Goal: Task Accomplishment & Management: Manage account settings

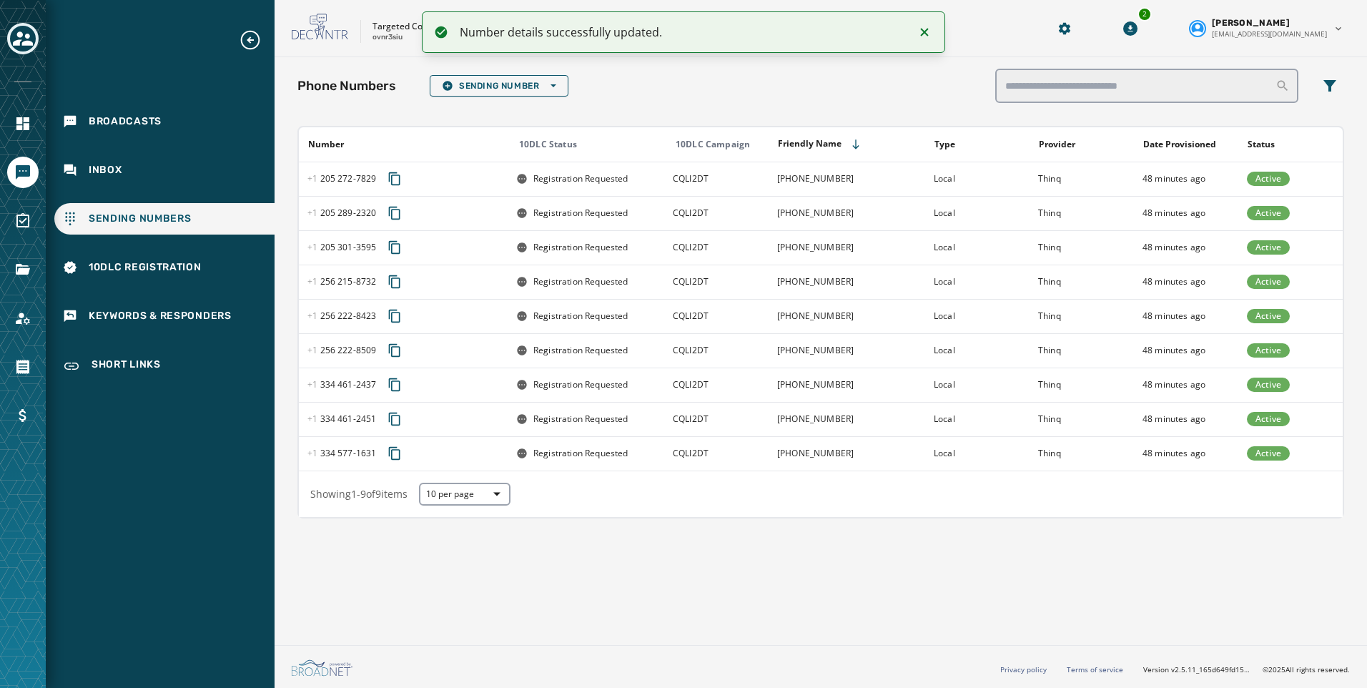
click at [10, 33] on button "Toggle account select drawer" at bounding box center [22, 38] width 31 height 31
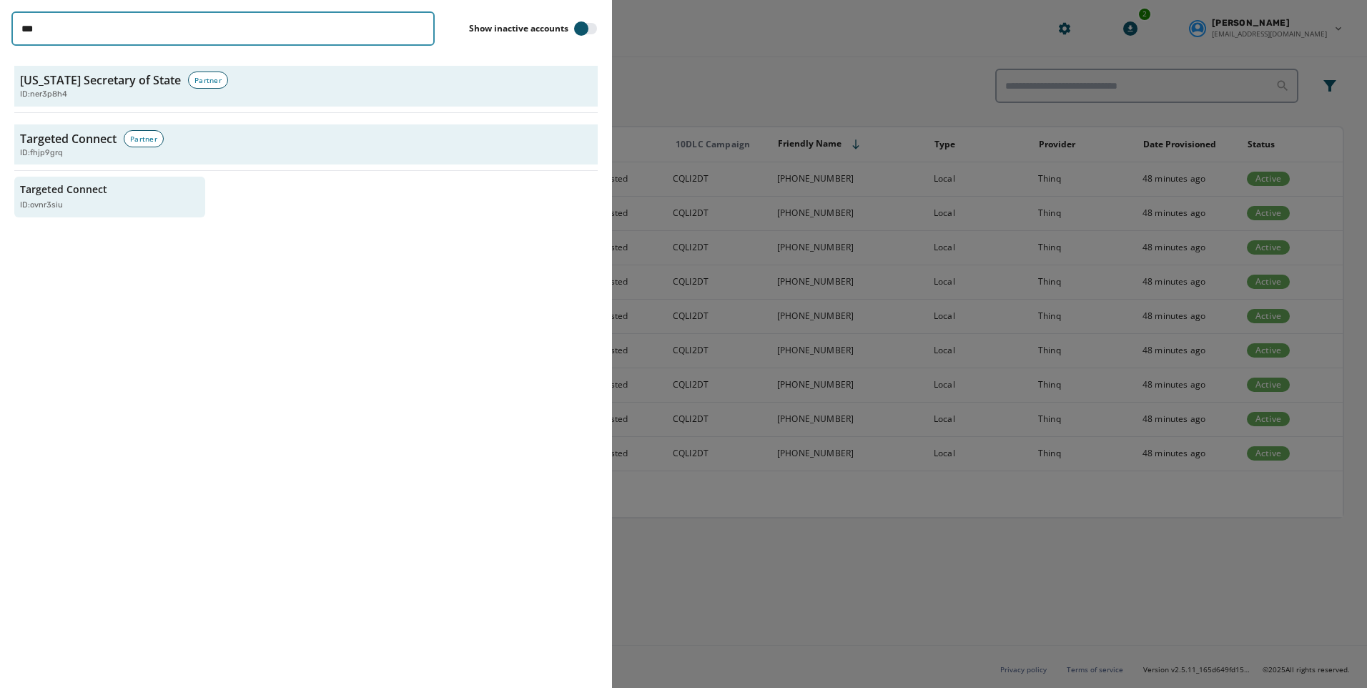
click at [420, 31] on input "***" at bounding box center [222, 28] width 423 height 34
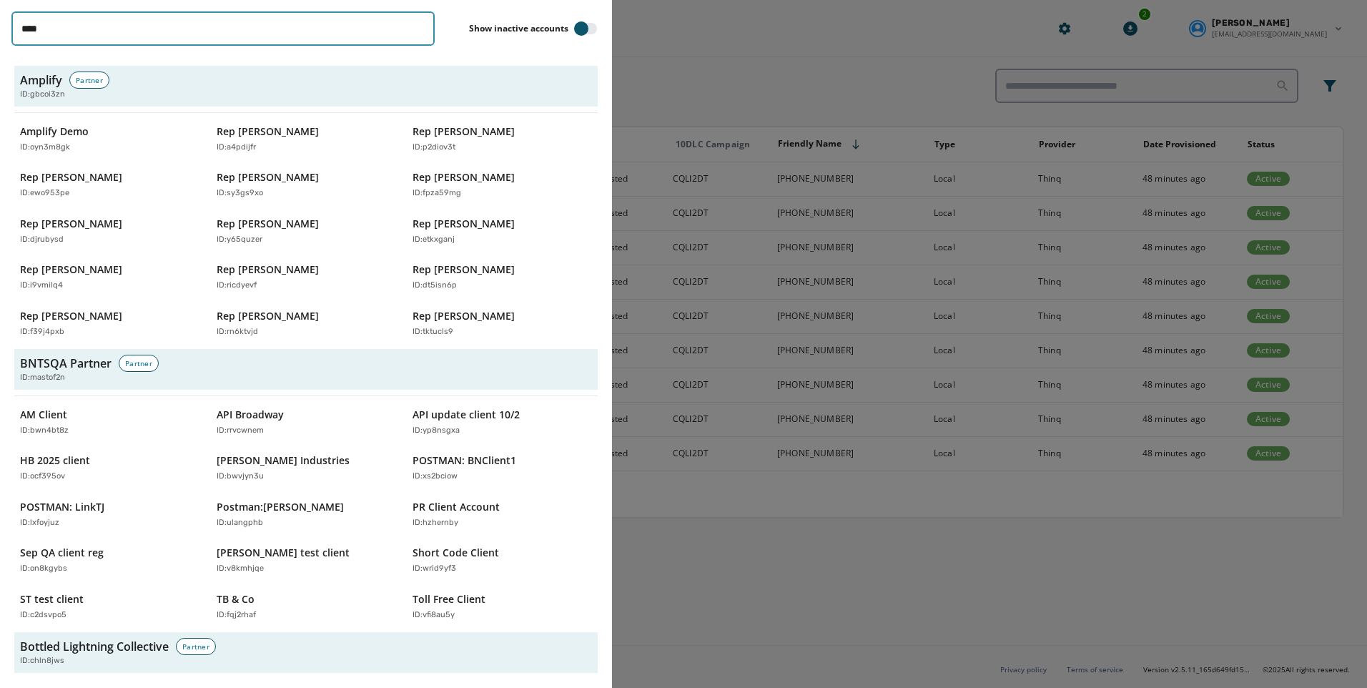
type input "*****"
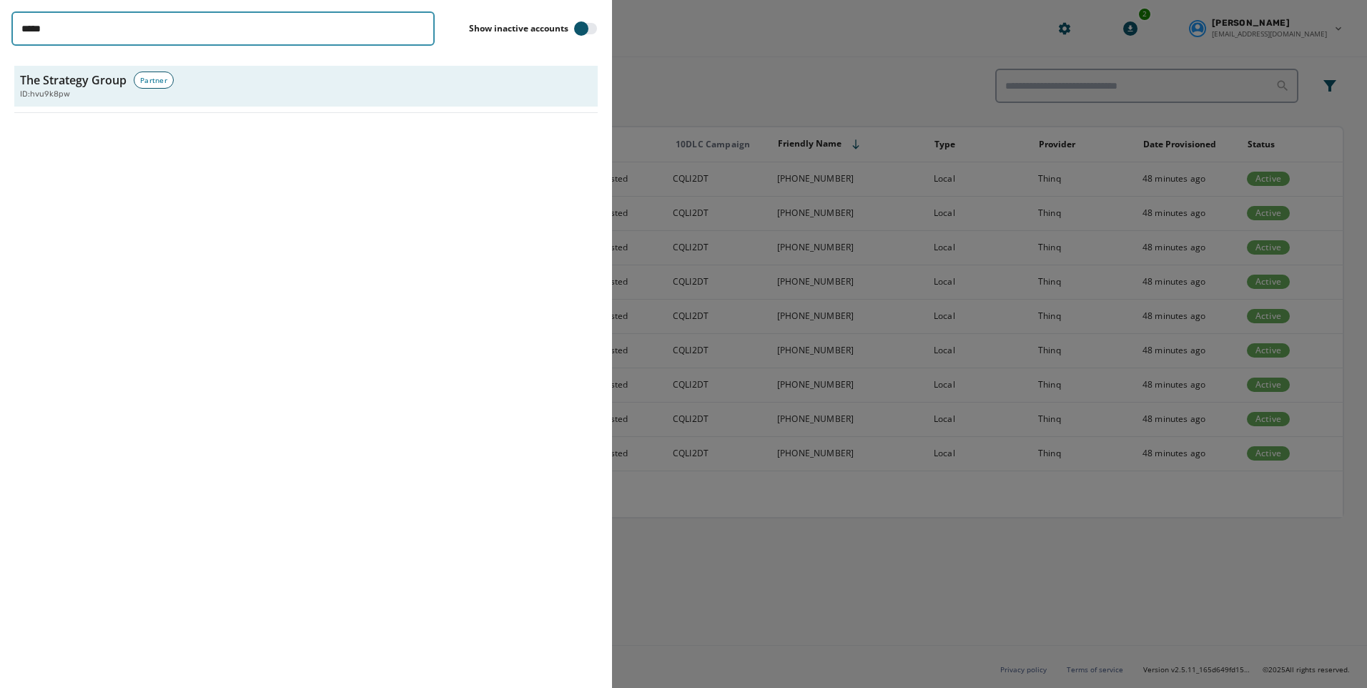
click at [422, 26] on input "*****" at bounding box center [222, 28] width 423 height 34
type input "********"
click at [71, 139] on div "Rep [PERSON_NAME] ID: q4gnauwx" at bounding box center [102, 138] width 165 height 29
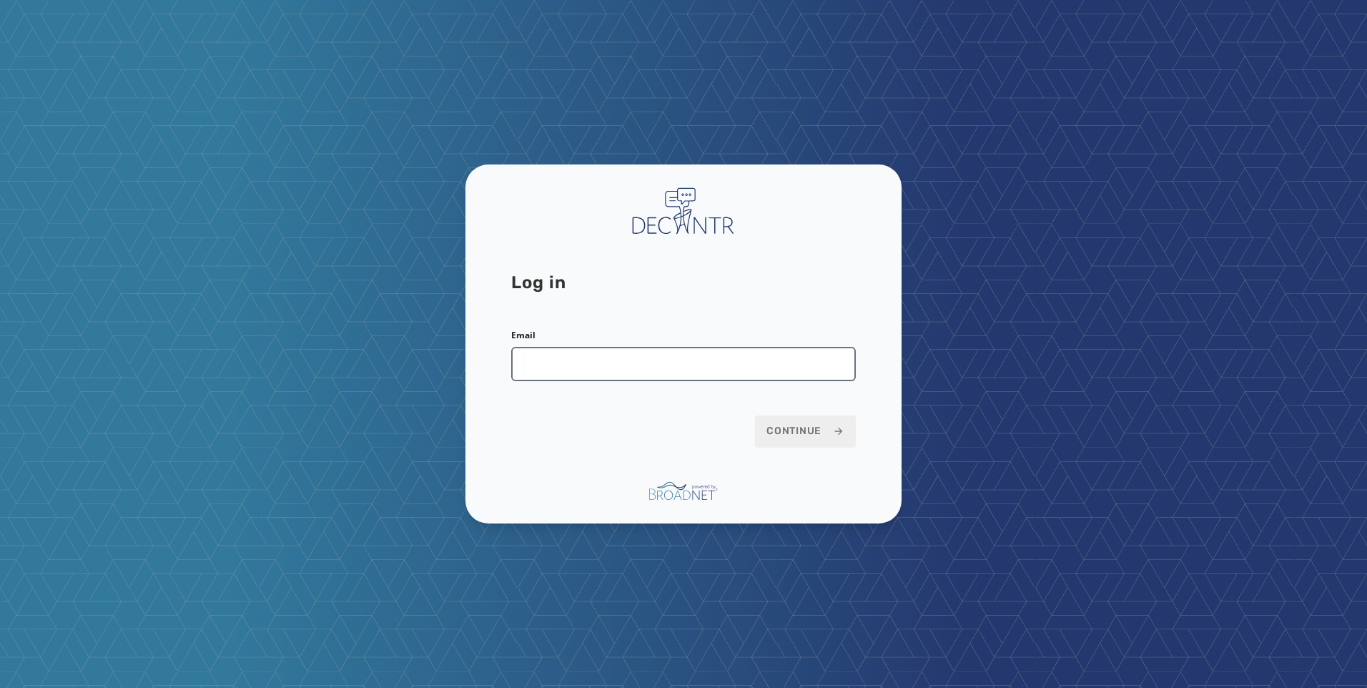
click at [592, 368] on input "Email" at bounding box center [683, 364] width 345 height 34
type input "**********"
click at [775, 434] on span "Continue" at bounding box center [805, 431] width 78 height 14
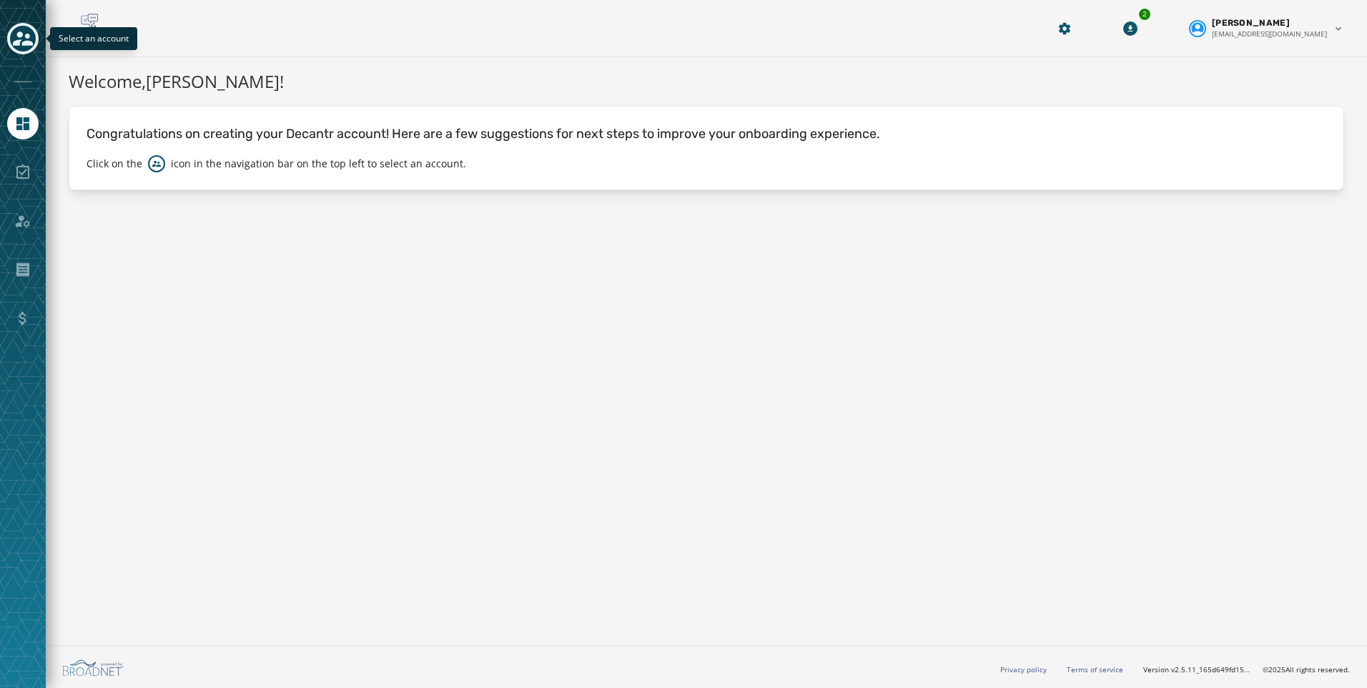
click at [26, 34] on icon "Toggle account select drawer" at bounding box center [23, 38] width 20 height 14
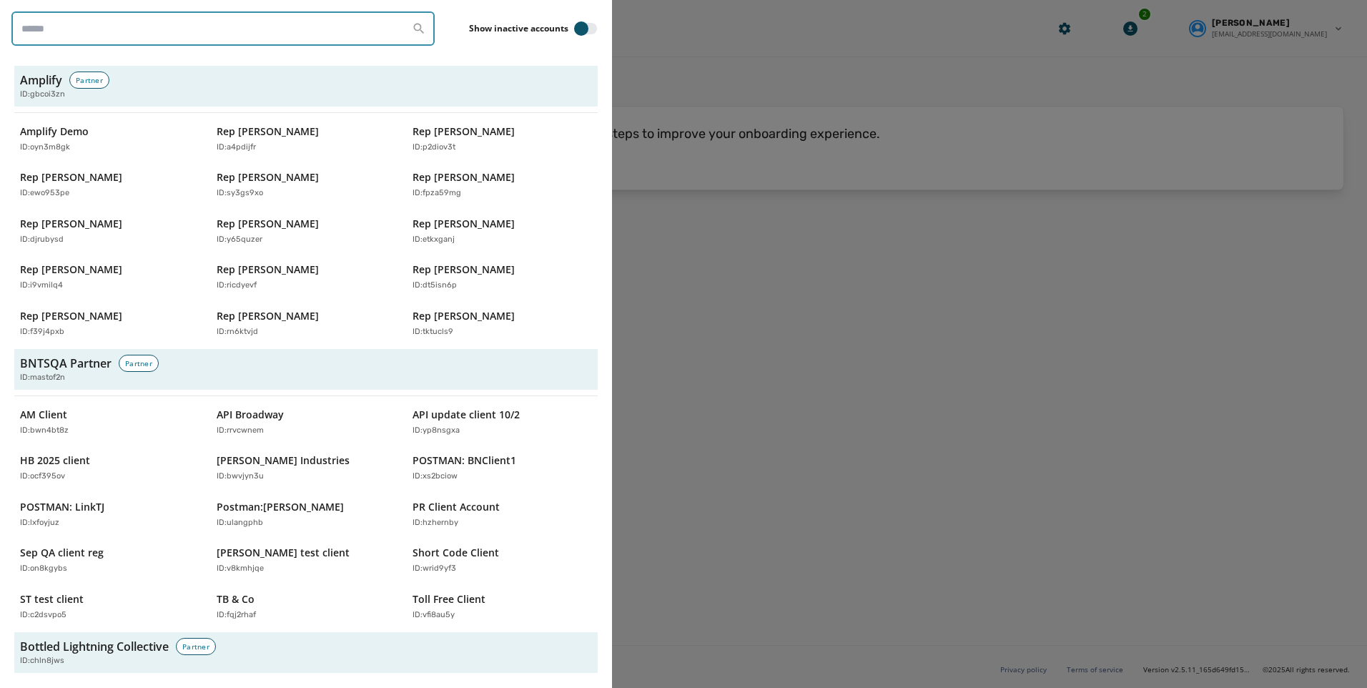
click at [120, 26] on input "search" at bounding box center [222, 28] width 423 height 34
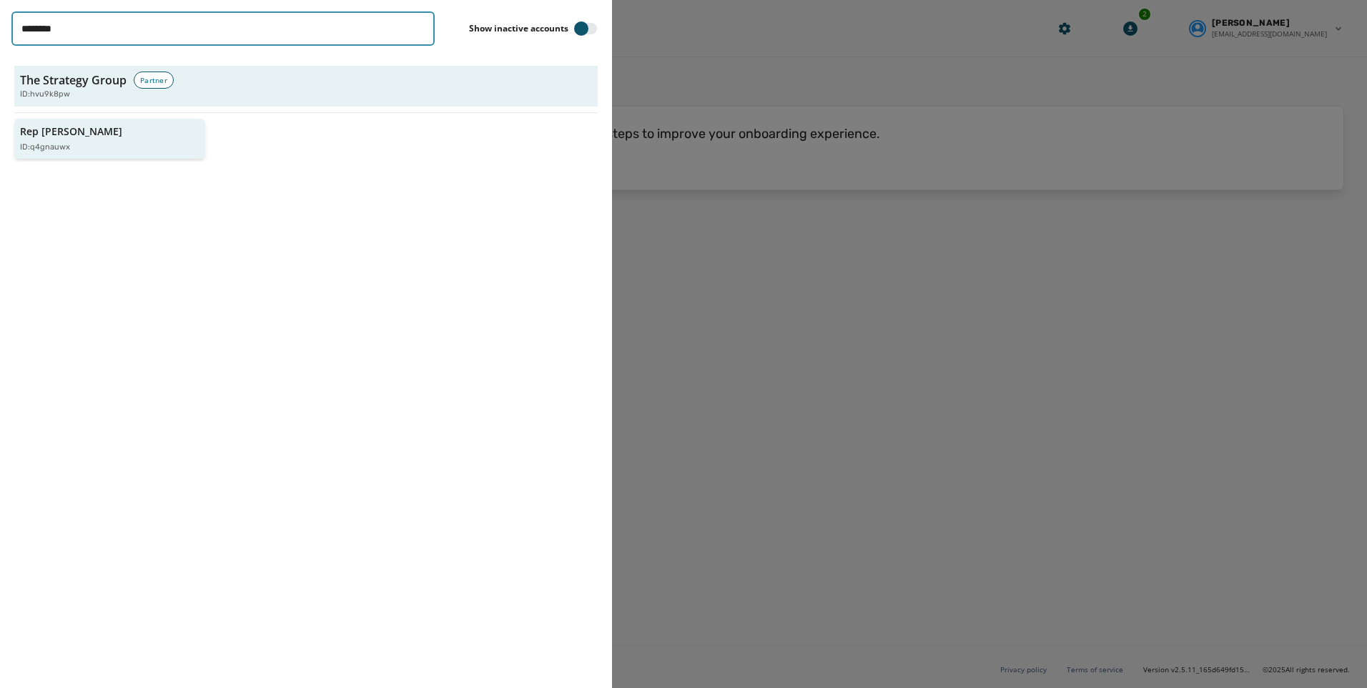
type input "********"
click at [65, 126] on p "Rep [PERSON_NAME]" at bounding box center [71, 131] width 102 height 14
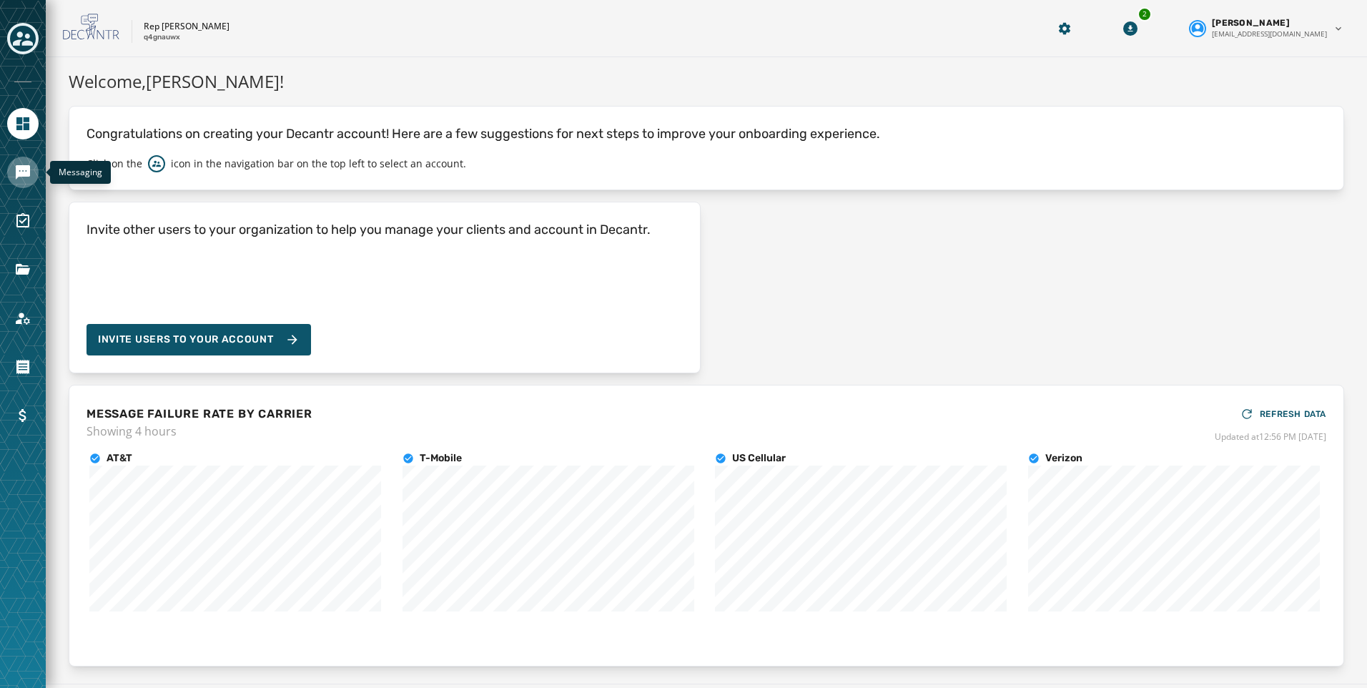
click at [24, 172] on icon "Navigate to Messaging" at bounding box center [23, 172] width 14 height 14
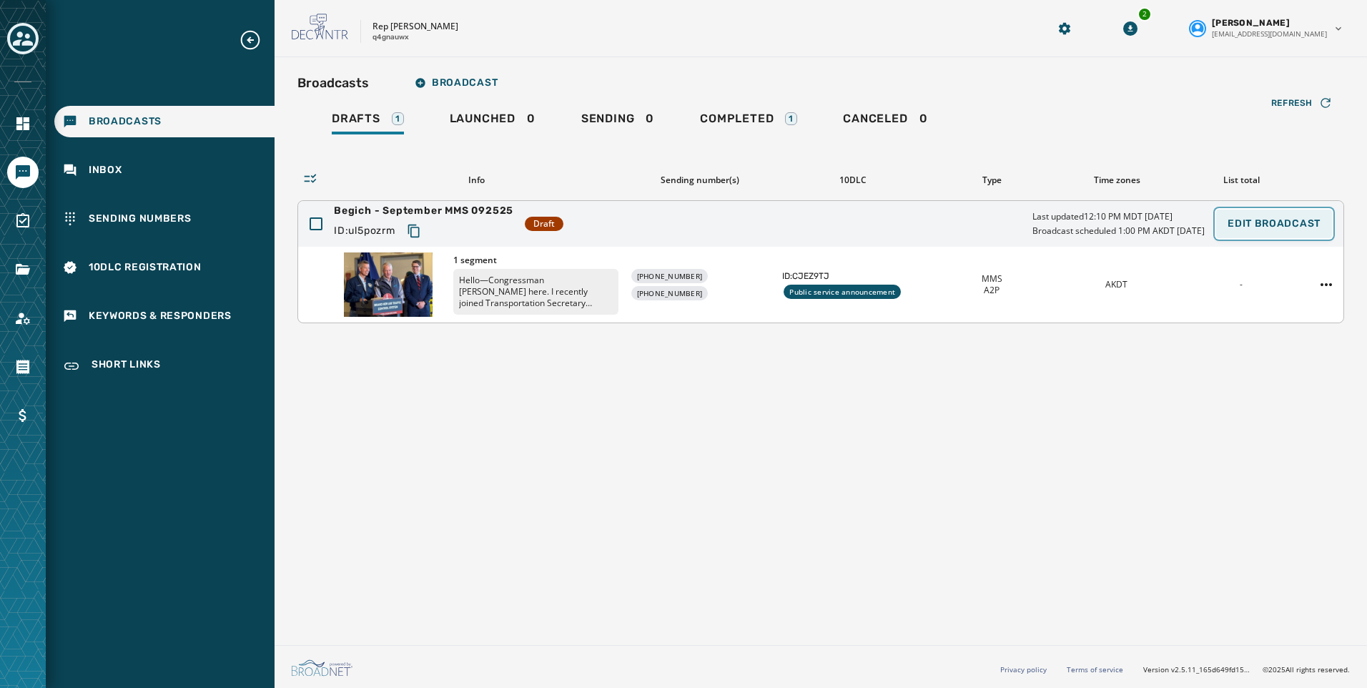
click at [1253, 217] on button "Edit Broadcast" at bounding box center [1274, 223] width 116 height 29
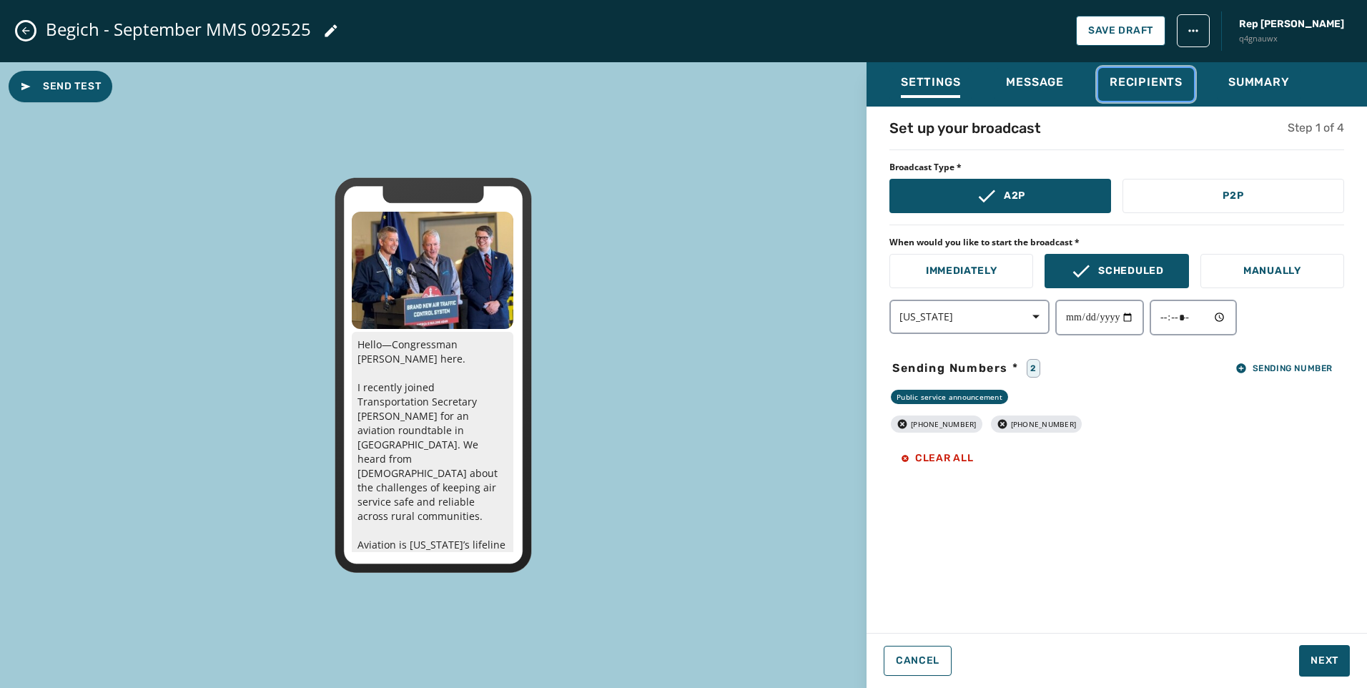
click at [1161, 86] on span "Recipients" at bounding box center [1145, 82] width 73 height 14
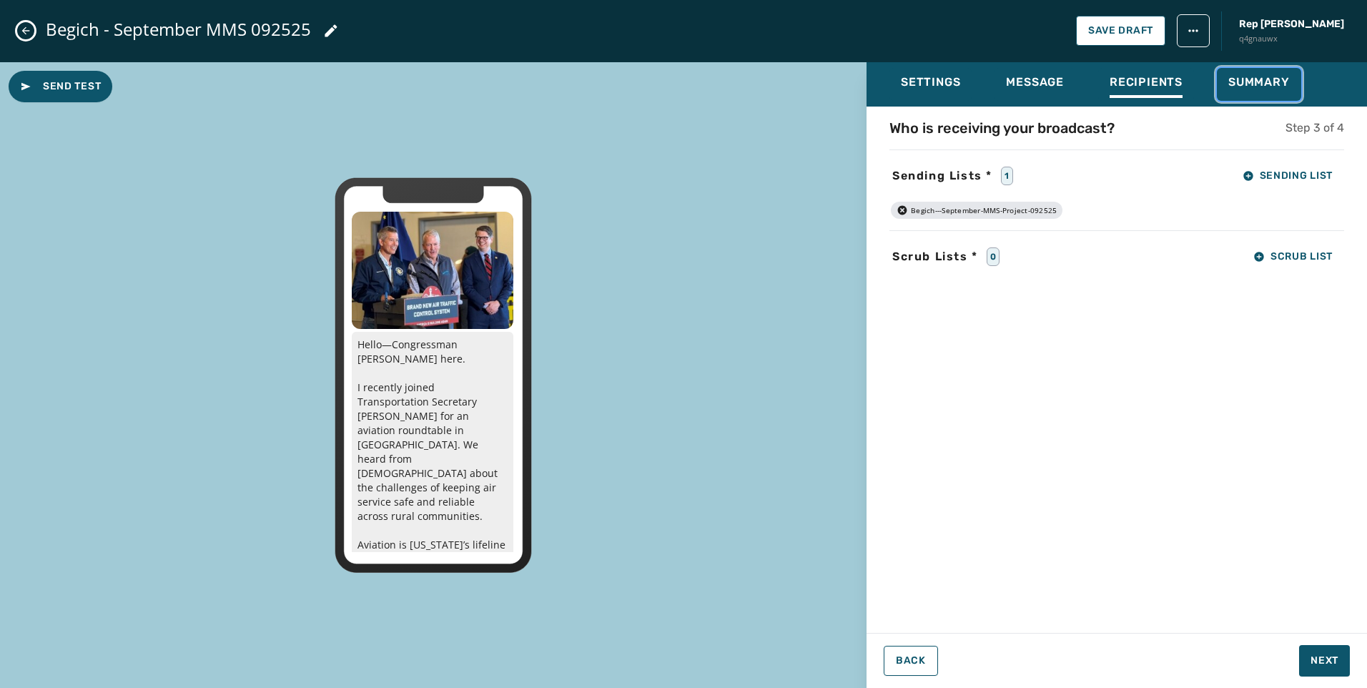
click at [1249, 85] on span "Summary" at bounding box center [1258, 82] width 61 height 14
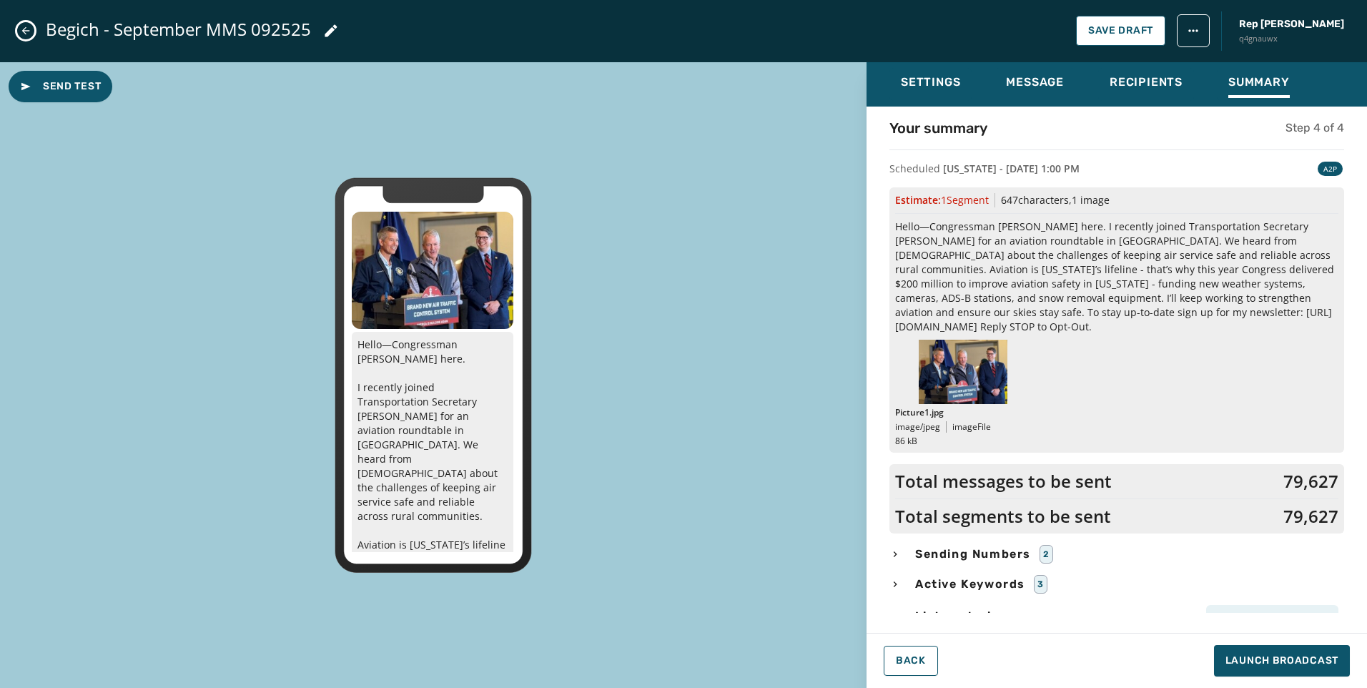
click at [26, 32] on icon "Close admin drawer" at bounding box center [25, 30] width 11 height 11
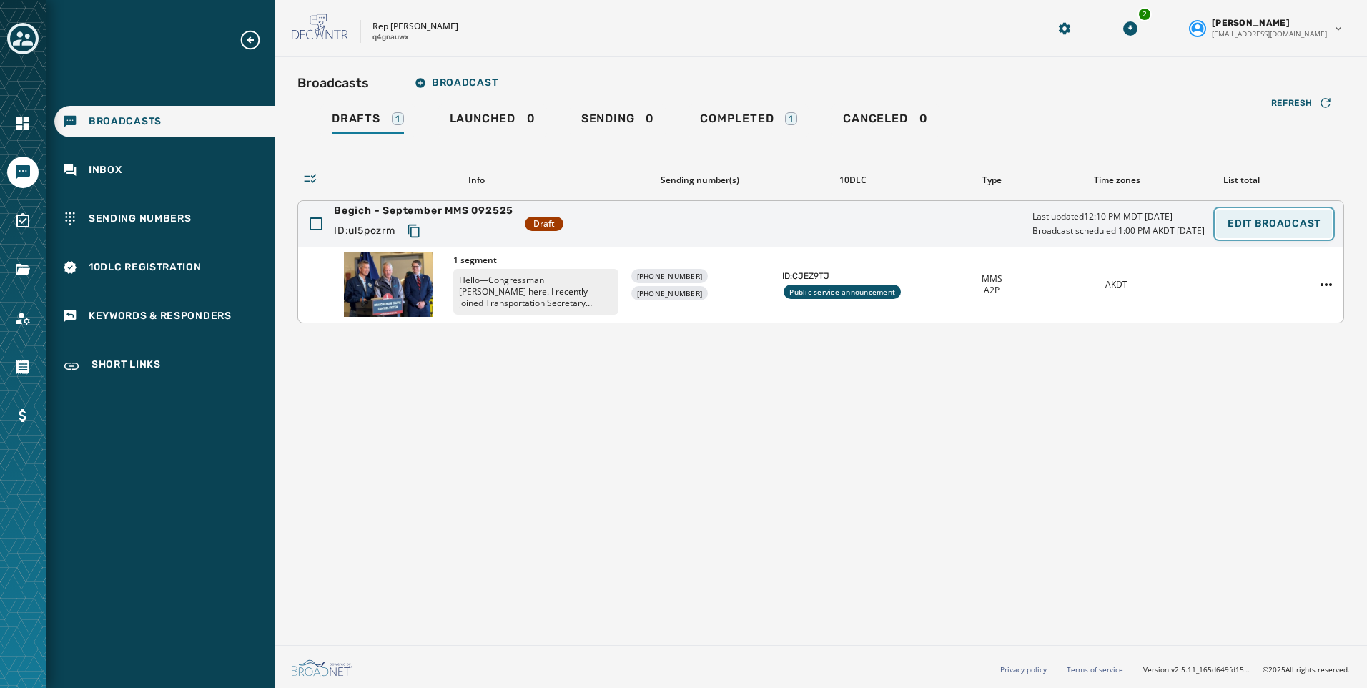
click at [1292, 213] on button "Edit Broadcast" at bounding box center [1274, 223] width 116 height 29
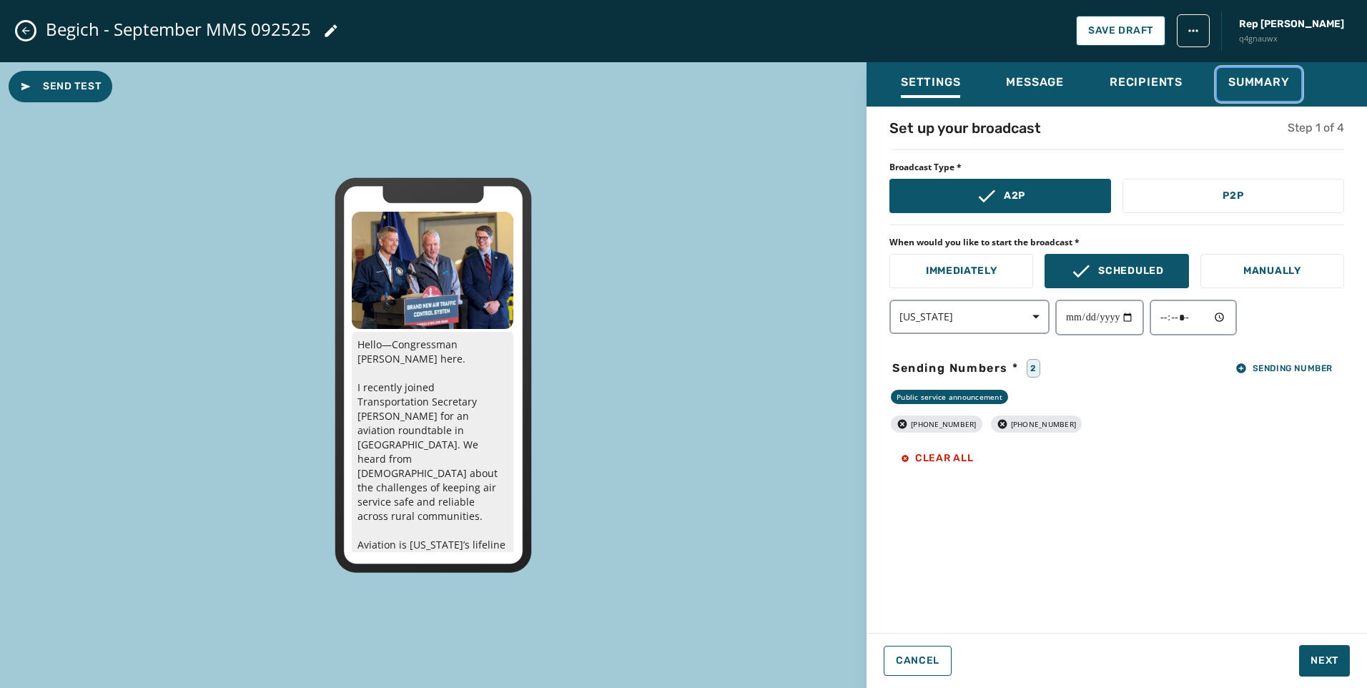
click at [1253, 81] on span "Summary" at bounding box center [1258, 82] width 61 height 14
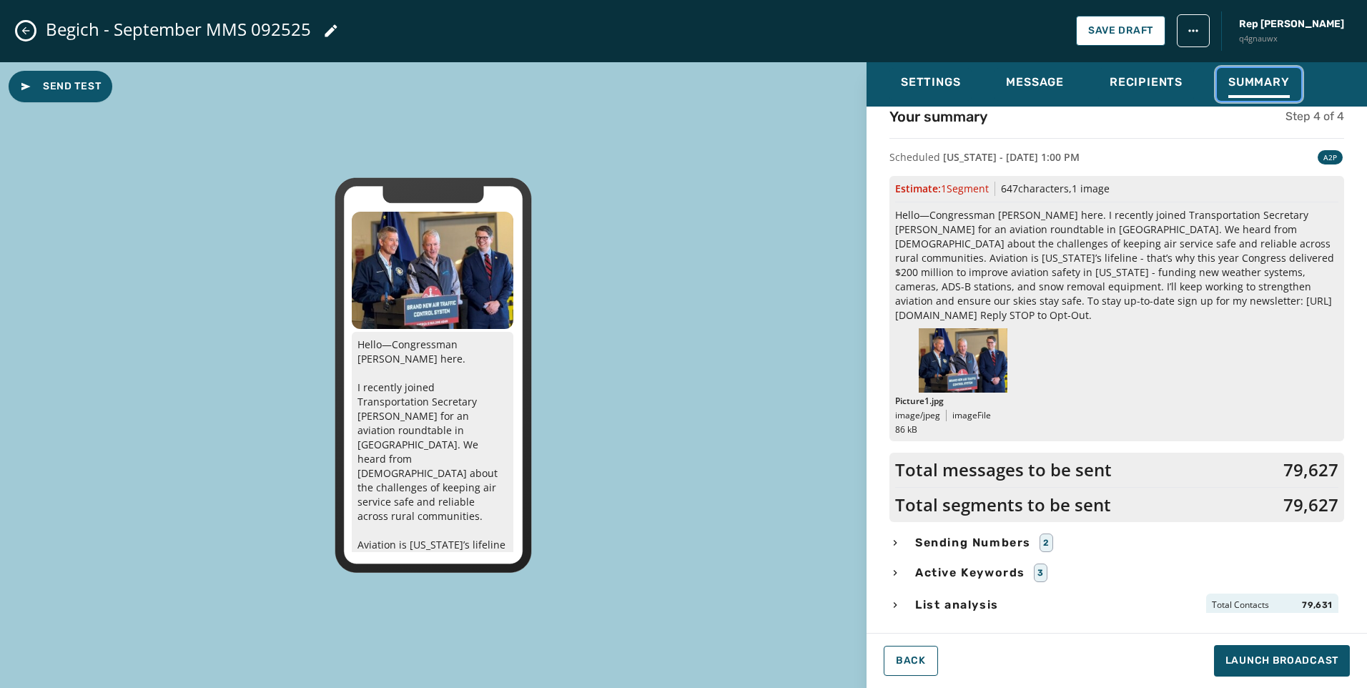
scroll to position [15, 0]
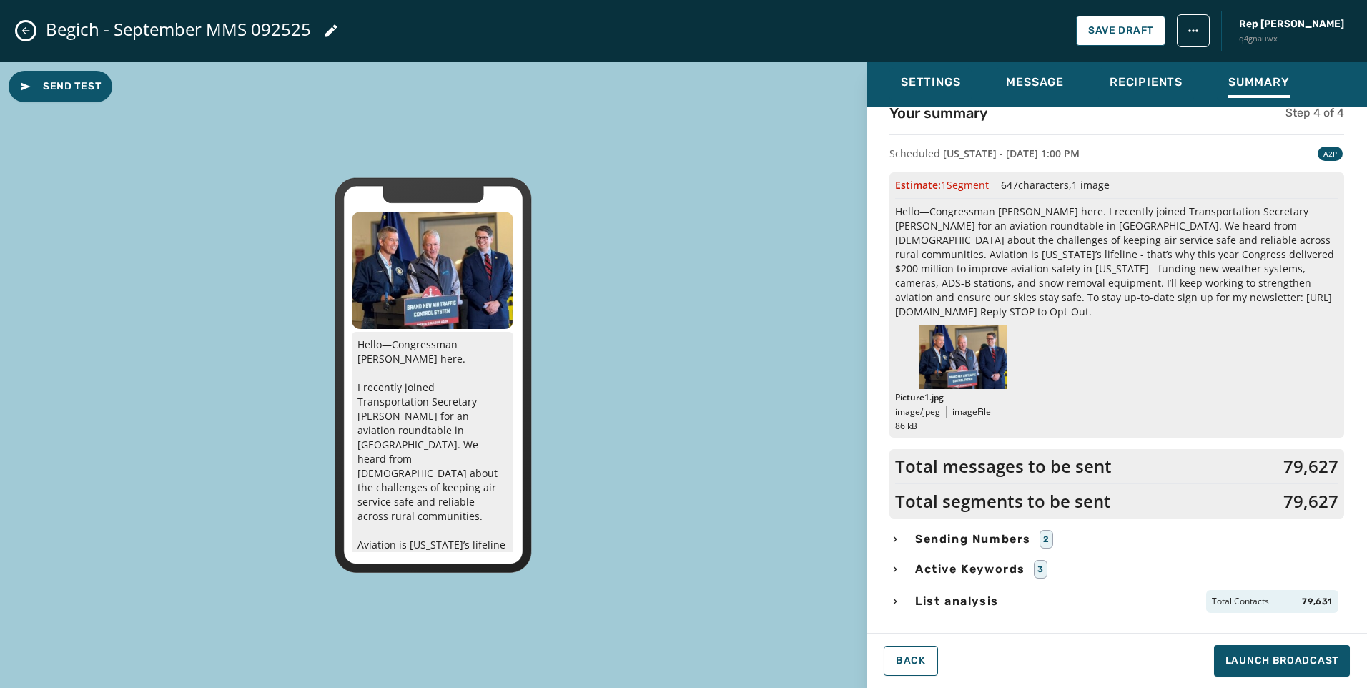
click at [28, 33] on icon "Close admin drawer" at bounding box center [25, 30] width 11 height 11
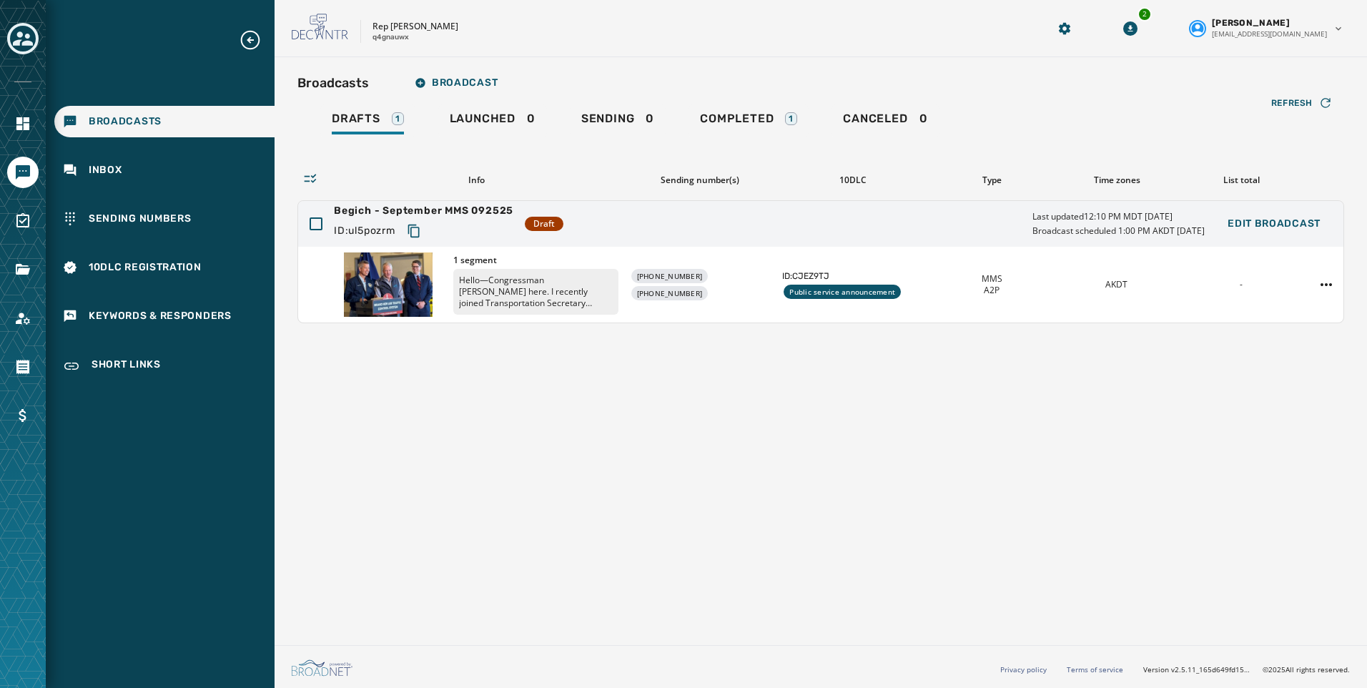
scroll to position [0, 0]
click at [762, 122] on span "Completed" at bounding box center [737, 119] width 74 height 14
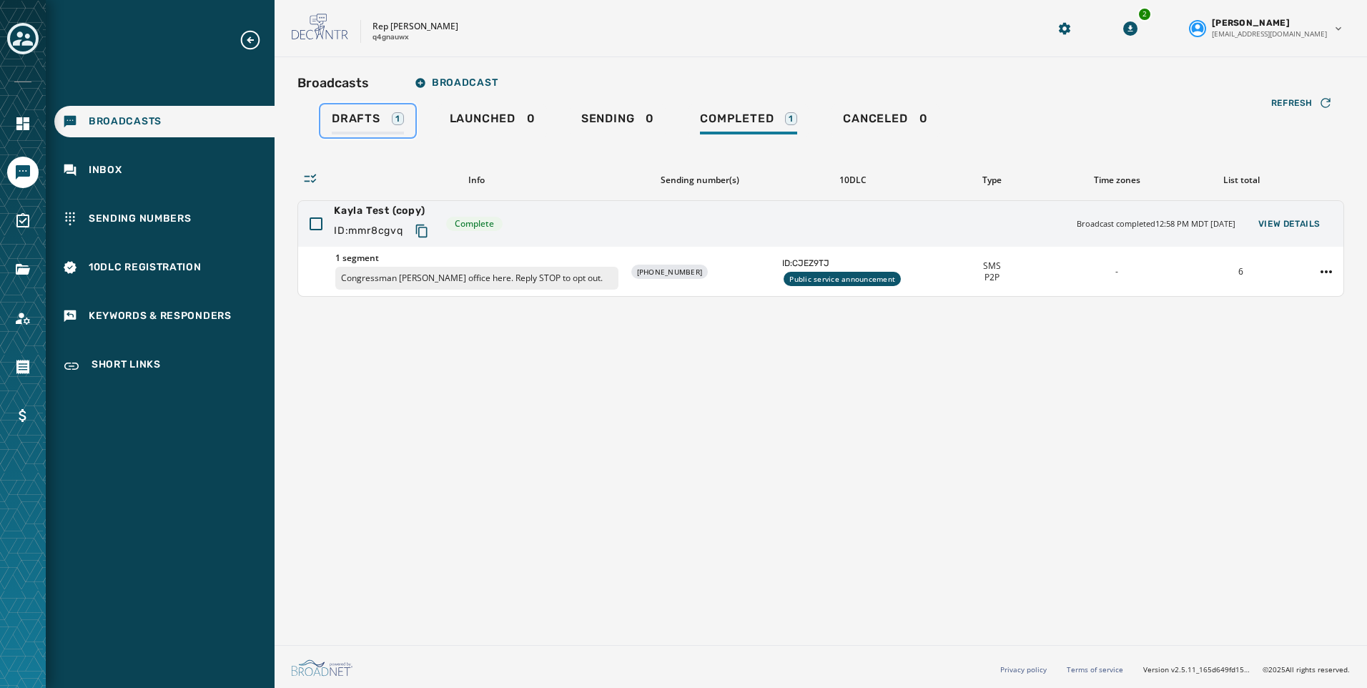
click at [358, 119] on span "Drafts" at bounding box center [356, 119] width 49 height 14
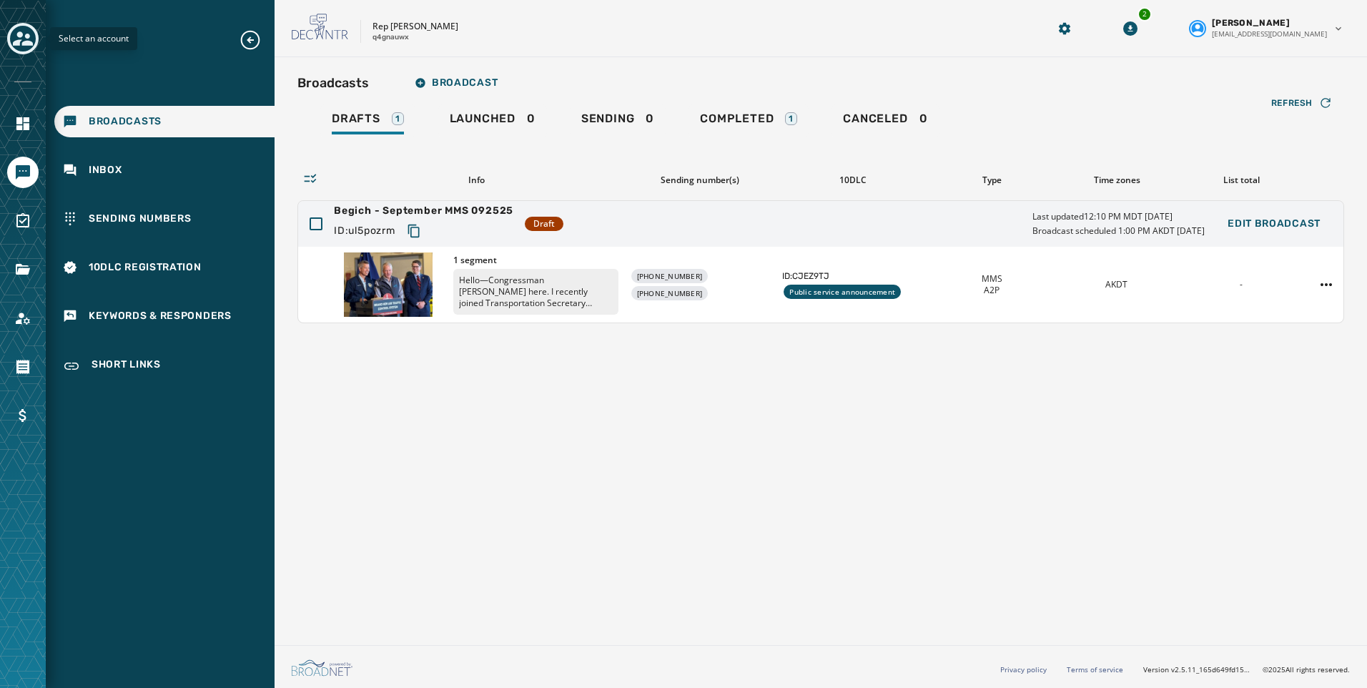
click at [25, 26] on div "Toggle account select drawer" at bounding box center [23, 39] width 26 height 26
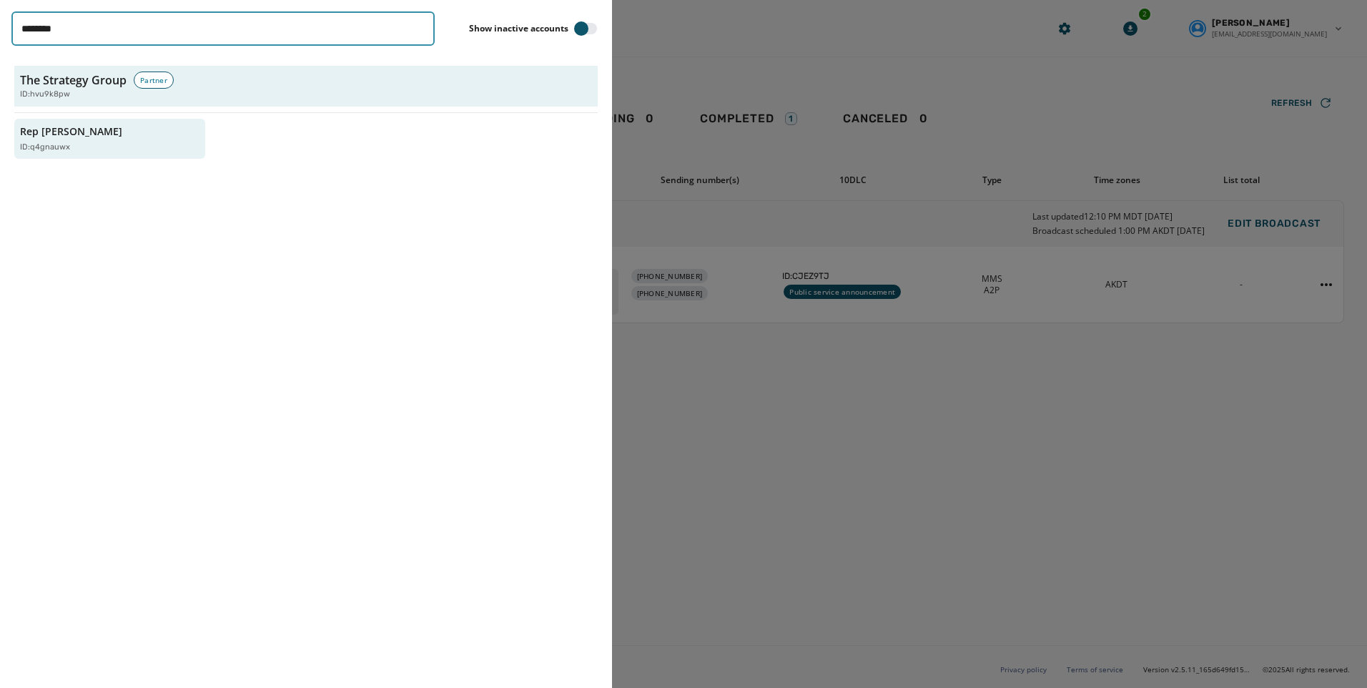
drag, startPoint x: 147, startPoint y: 21, endPoint x: 13, endPoint y: 28, distance: 134.6
click at [13, 28] on input "********" at bounding box center [222, 28] width 423 height 34
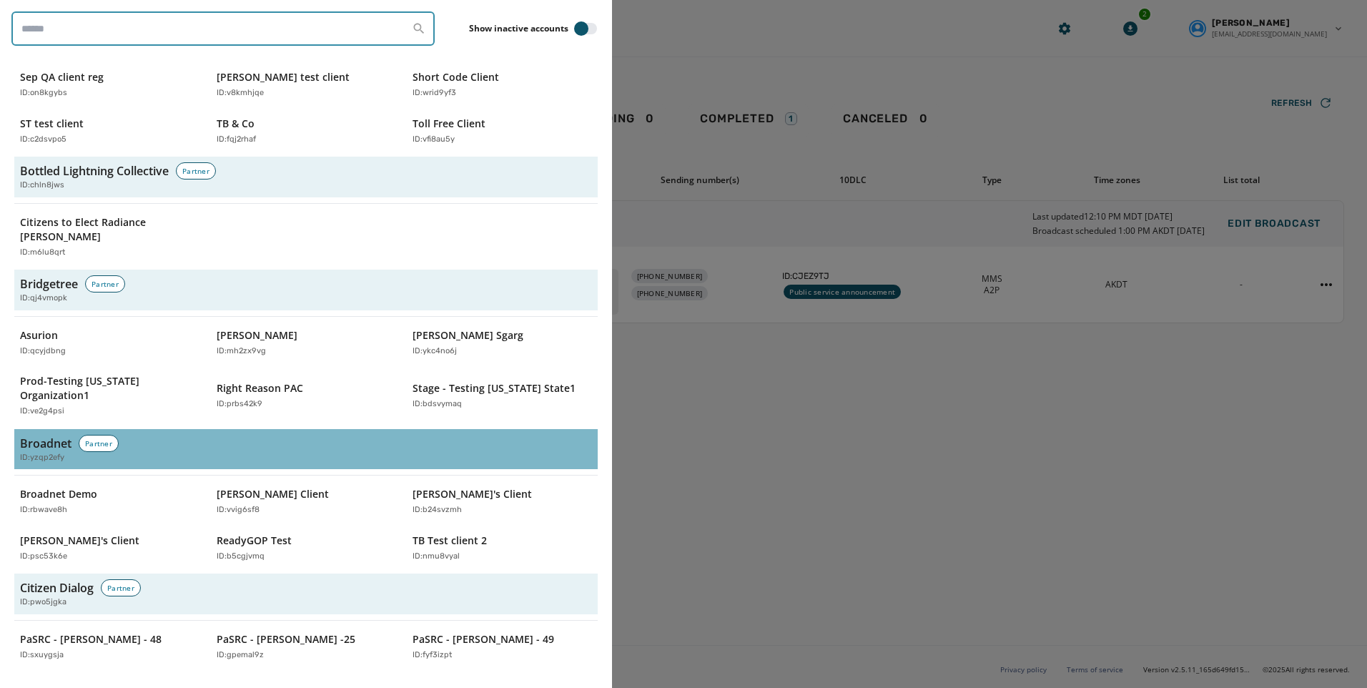
scroll to position [500, 0]
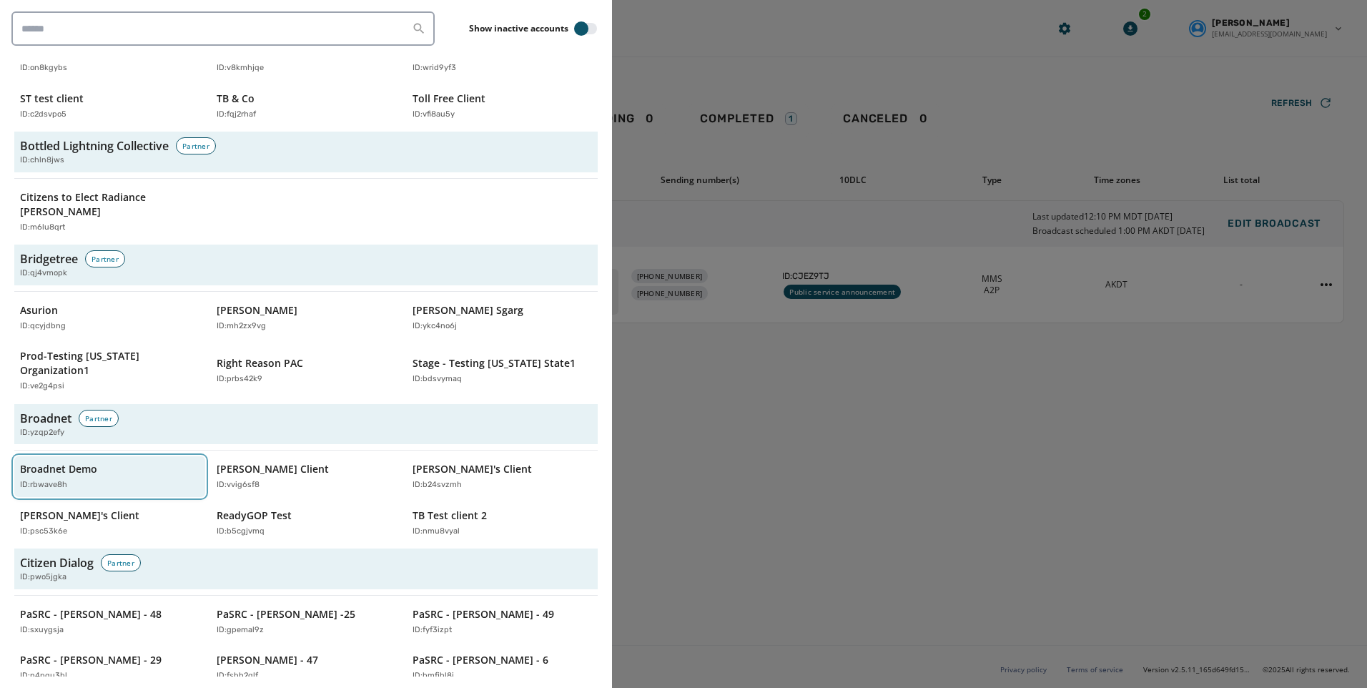
click at [100, 462] on div "Broadnet Demo ID: rbwave8h" at bounding box center [102, 476] width 165 height 29
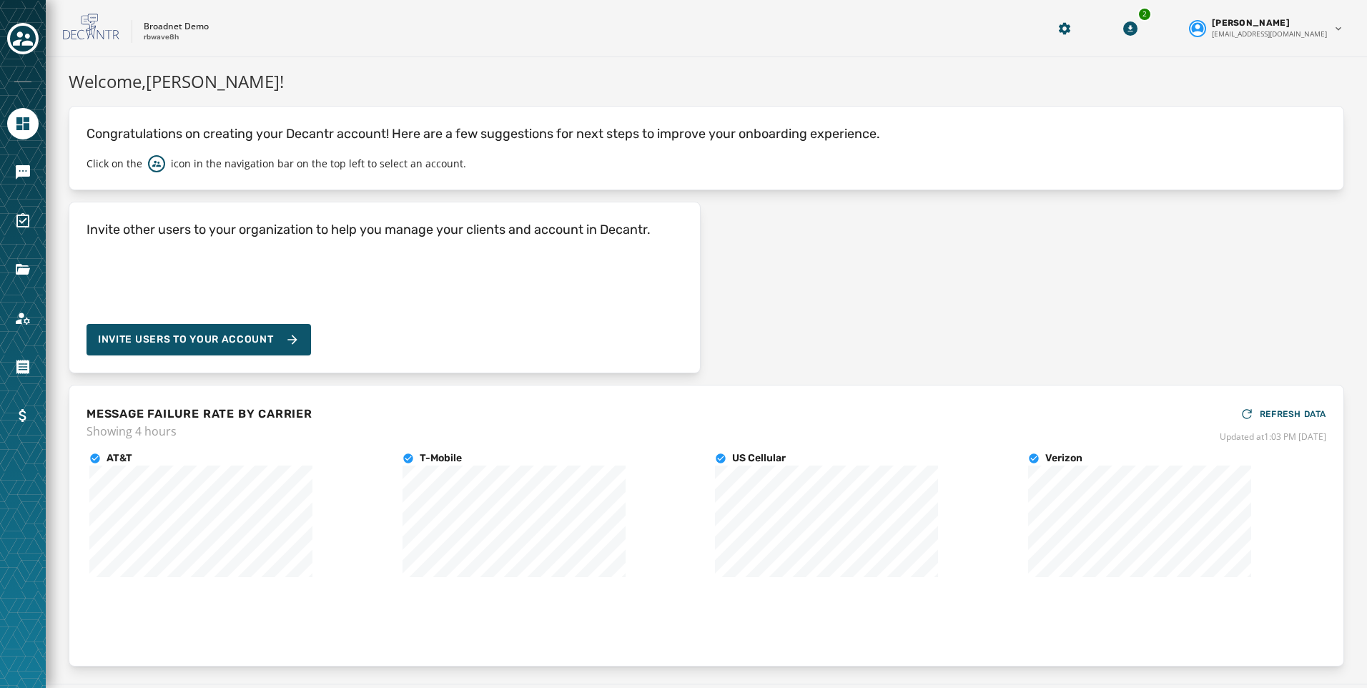
click at [400, 95] on div "Welcome, [PERSON_NAME] ! Congratulations on creating your Decantr account! Here…" at bounding box center [706, 368] width 1275 height 598
click at [24, 317] on icon "Navigate to Account" at bounding box center [22, 317] width 17 height 17
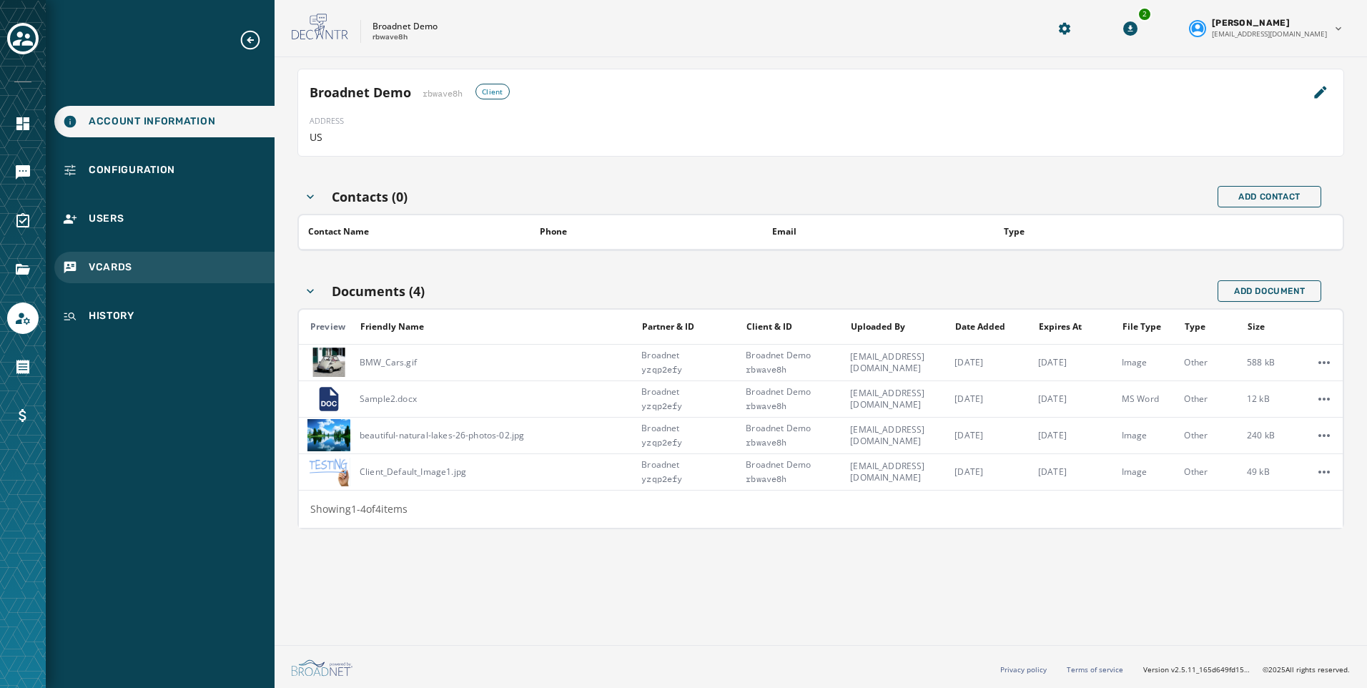
click at [99, 271] on span "vCards" at bounding box center [111, 267] width 44 height 14
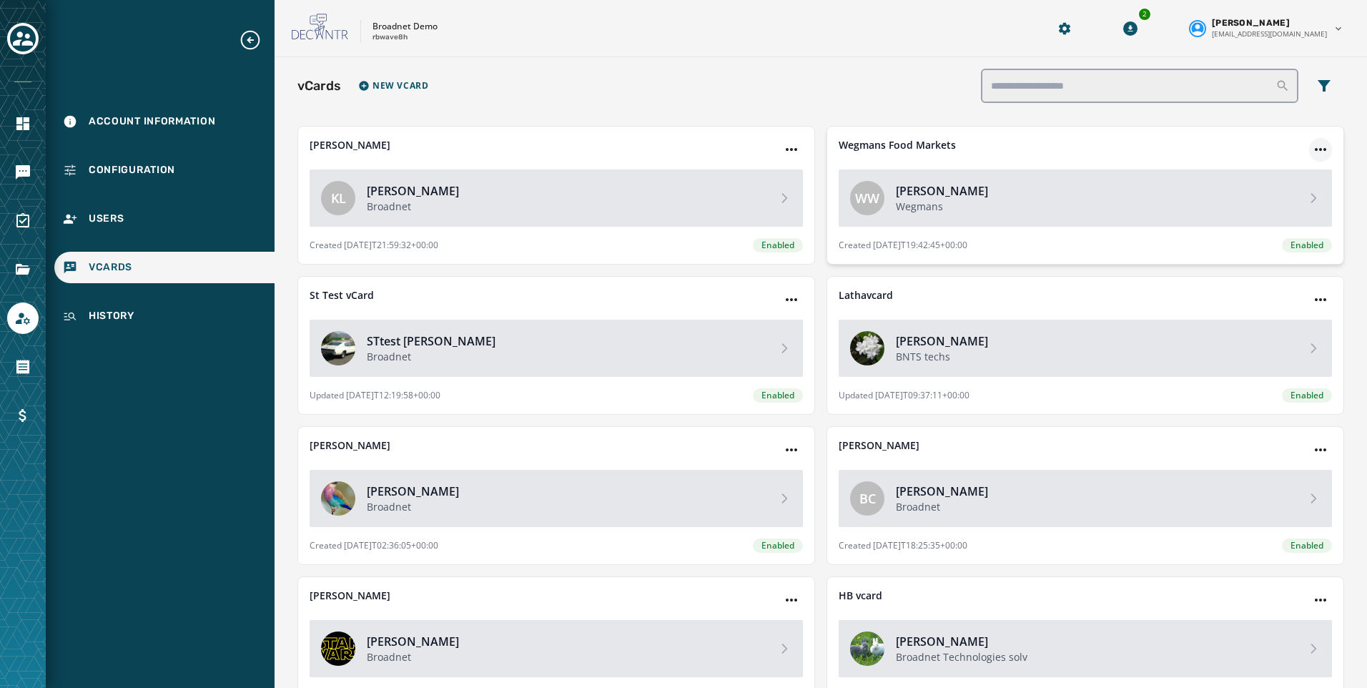
click at [1306, 151] on html "Account Information Configuration Users vCards History Skip To Main Content Bro…" at bounding box center [683, 344] width 1367 height 688
click at [1308, 177] on div "Edit vCard" at bounding box center [1310, 178] width 79 height 23
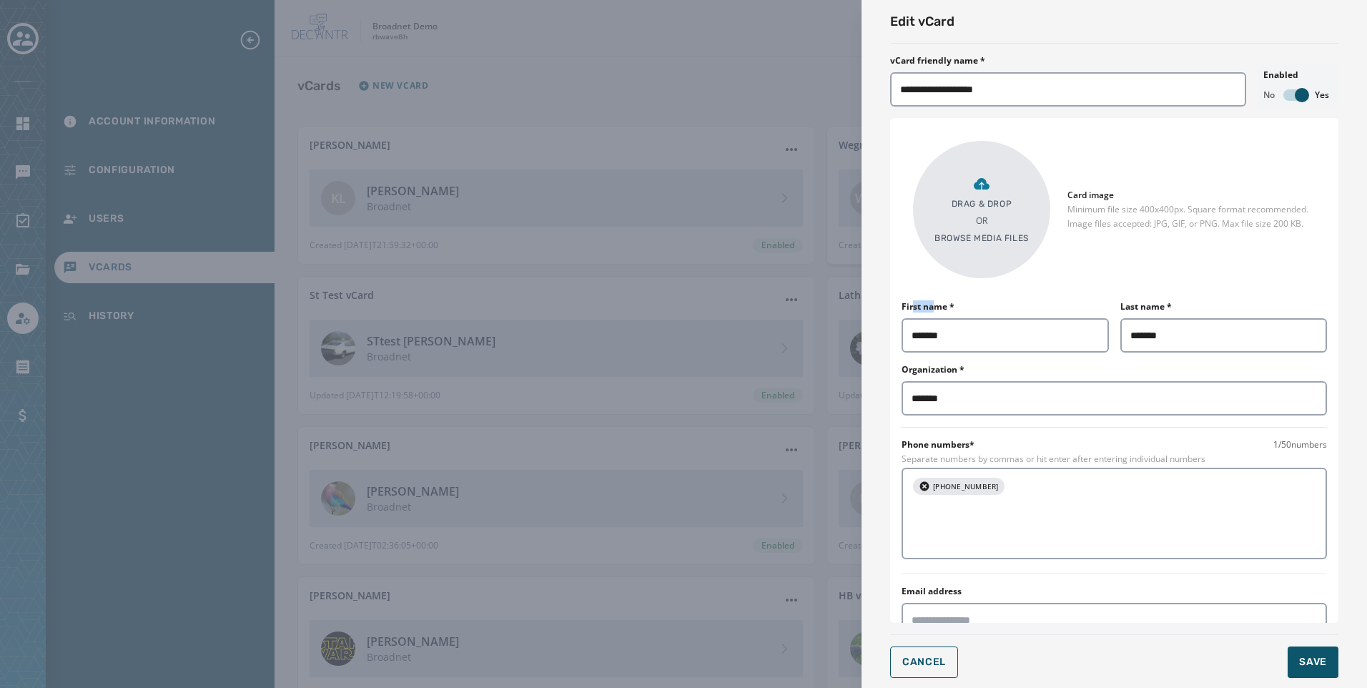
drag, startPoint x: 911, startPoint y: 299, endPoint x: 937, endPoint y: 301, distance: 26.5
click at [937, 301] on div "Drag & Drop OR Browse media files Card image Minimum file size 400x400px. Squar…" at bounding box center [1114, 370] width 448 height 505
click at [1215, 303] on div "Last name * *******" at bounding box center [1223, 326] width 207 height 51
drag, startPoint x: 1215, startPoint y: 303, endPoint x: 1118, endPoint y: 307, distance: 97.3
click at [1120, 307] on div "Last name * *******" at bounding box center [1223, 326] width 207 height 51
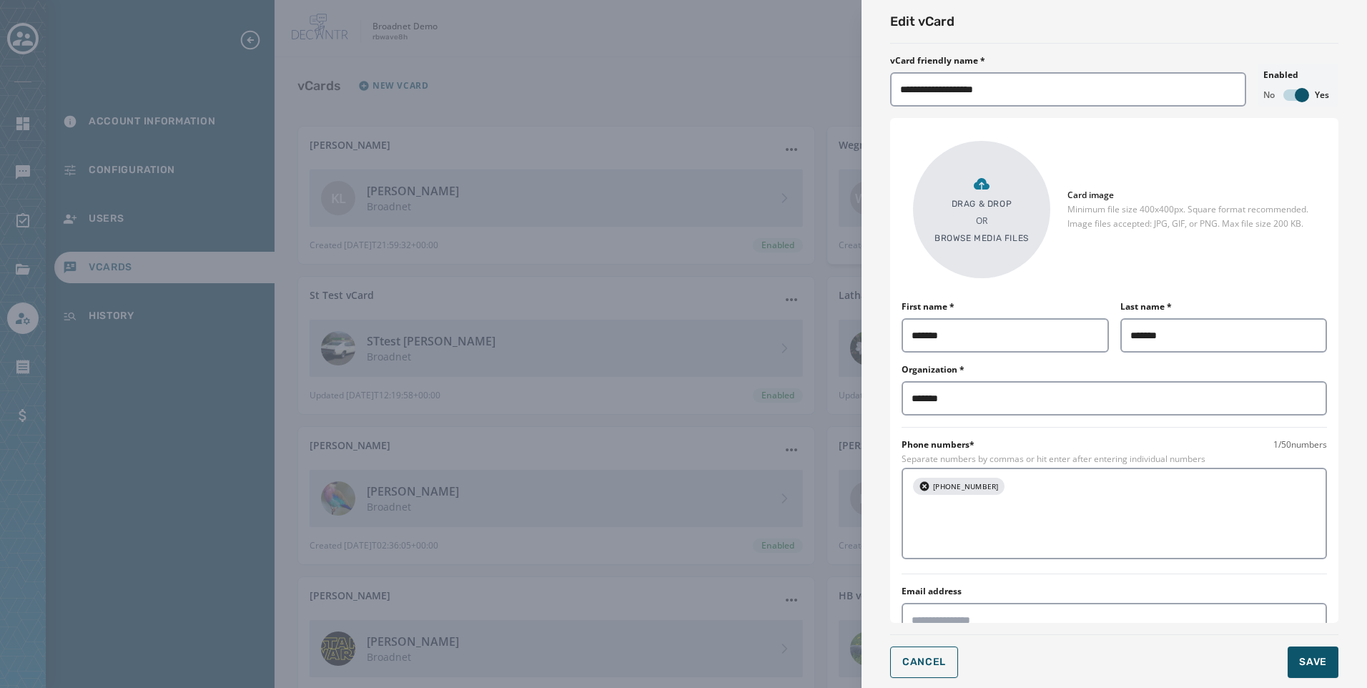
click at [1071, 361] on div "Drag & Drop OR Browse media files Card image Minimum file size 400x400px. Squar…" at bounding box center [1114, 370] width 448 height 505
click at [908, 661] on span "Cancel" at bounding box center [924, 661] width 44 height 11
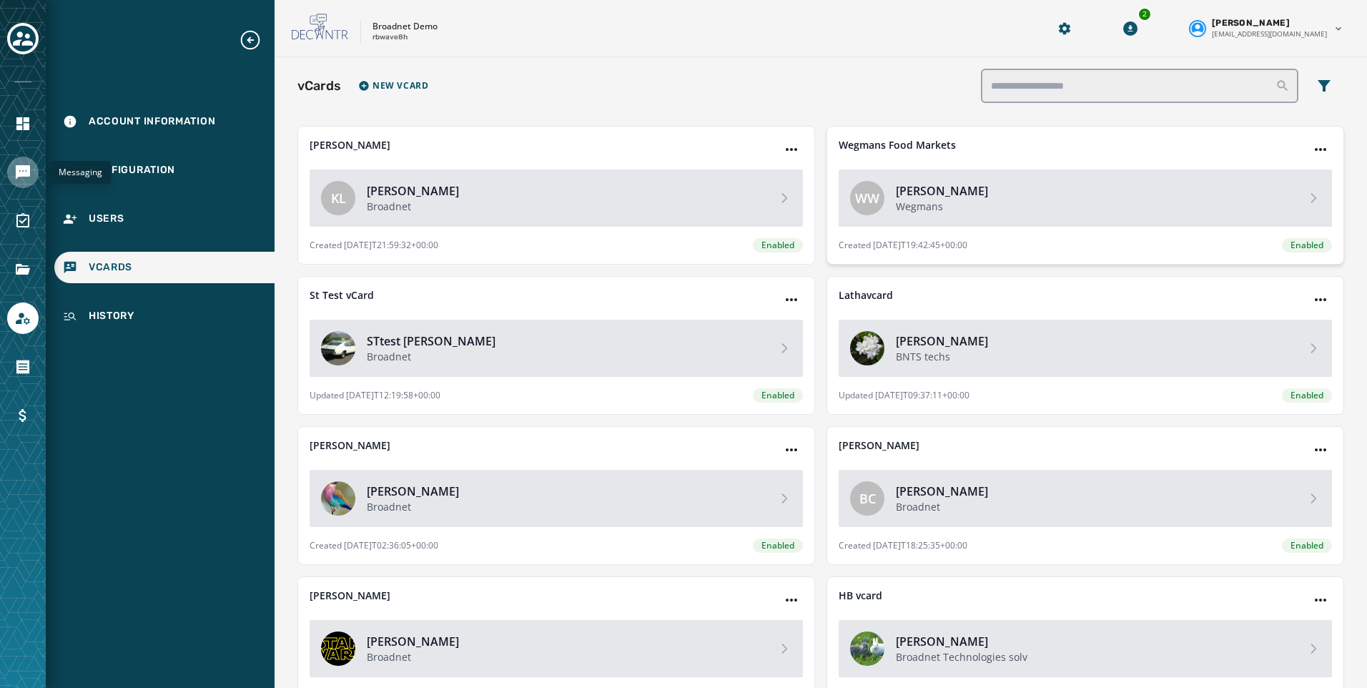
click at [18, 180] on icon "Navigate to Messaging" at bounding box center [22, 172] width 17 height 17
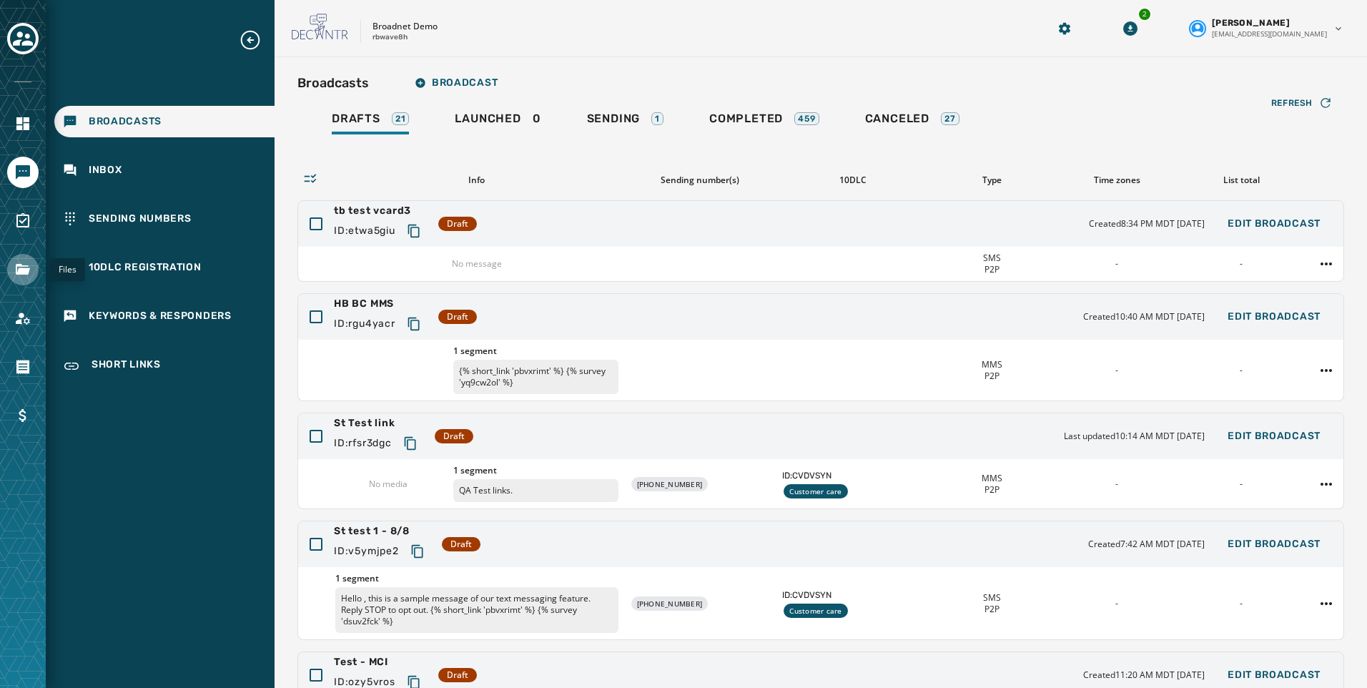
click at [25, 270] on icon "Navigate to Files" at bounding box center [23, 269] width 14 height 11
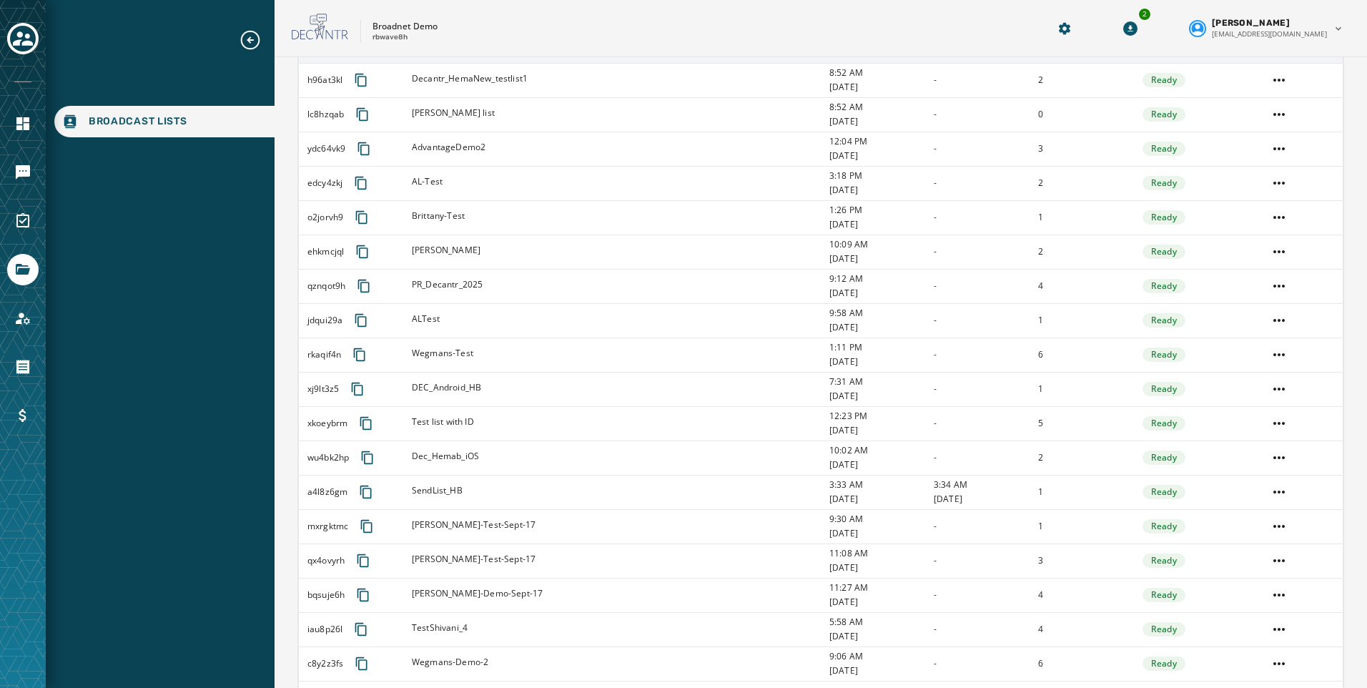
scroll to position [1215, 0]
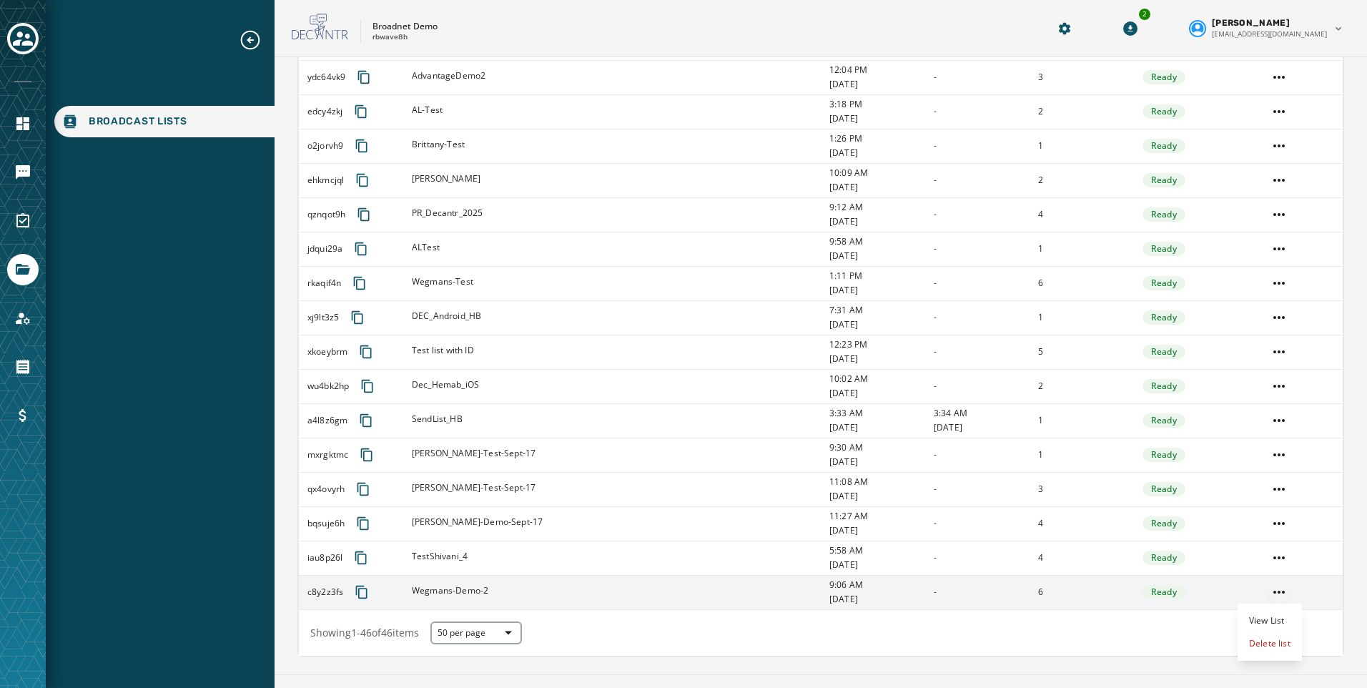
click at [1270, 592] on html "Broadcast Lists Skip To Main Content Broadnet Demo rbwave8h 2 [PERSON_NAME] [EM…" at bounding box center [683, 344] width 1367 height 688
click at [1272, 617] on div "View List" at bounding box center [1269, 620] width 64 height 23
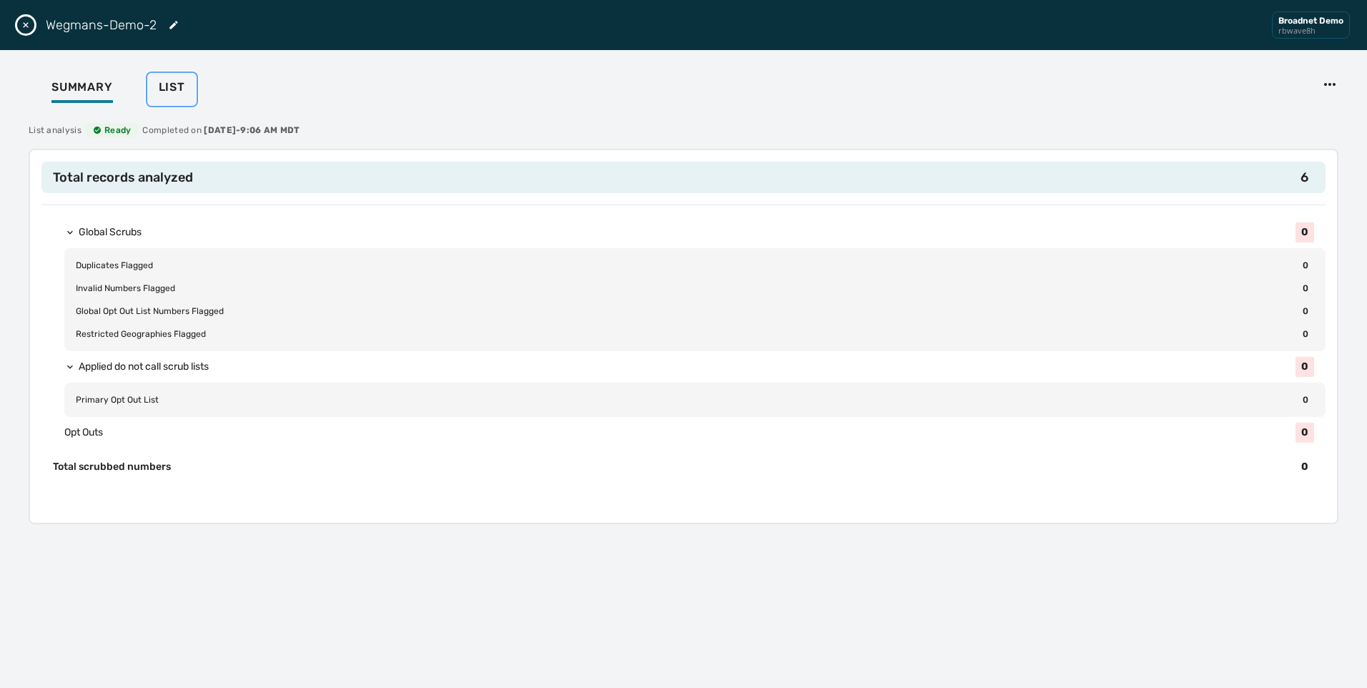
click at [174, 89] on span "List" at bounding box center [172, 87] width 26 height 14
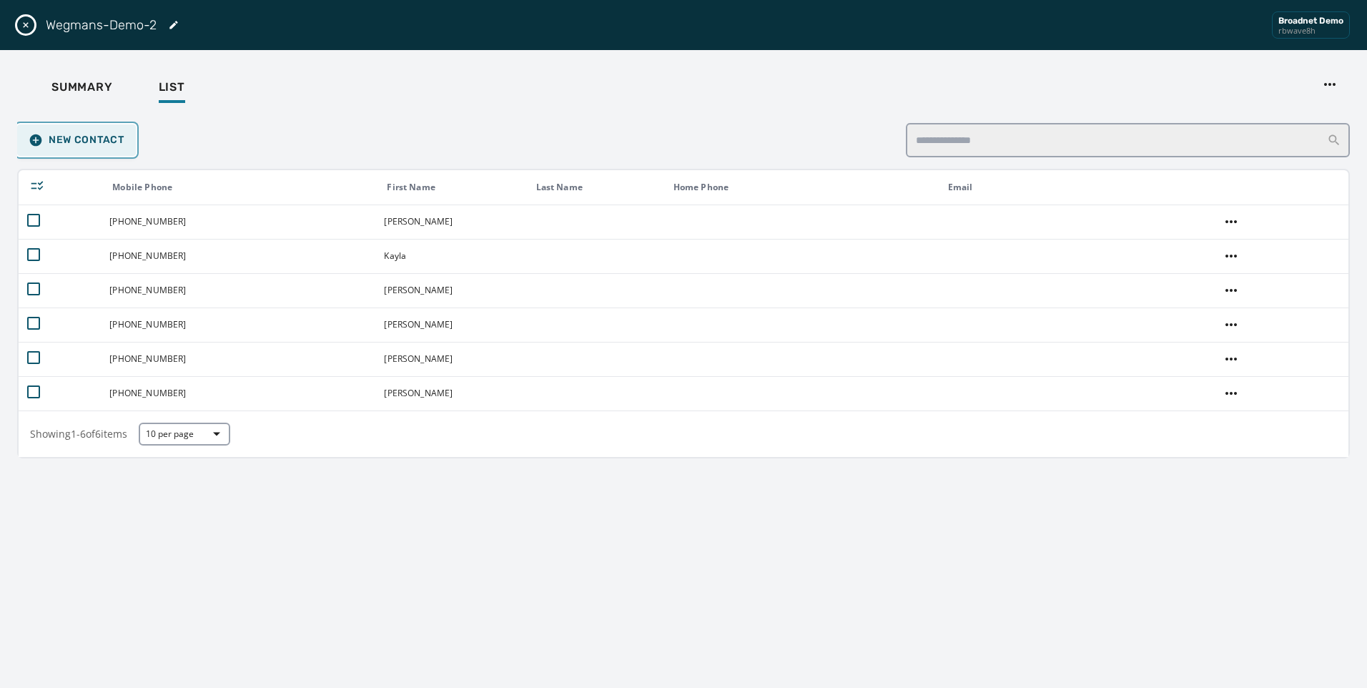
click at [86, 149] on button "New Contact" at bounding box center [76, 139] width 119 height 31
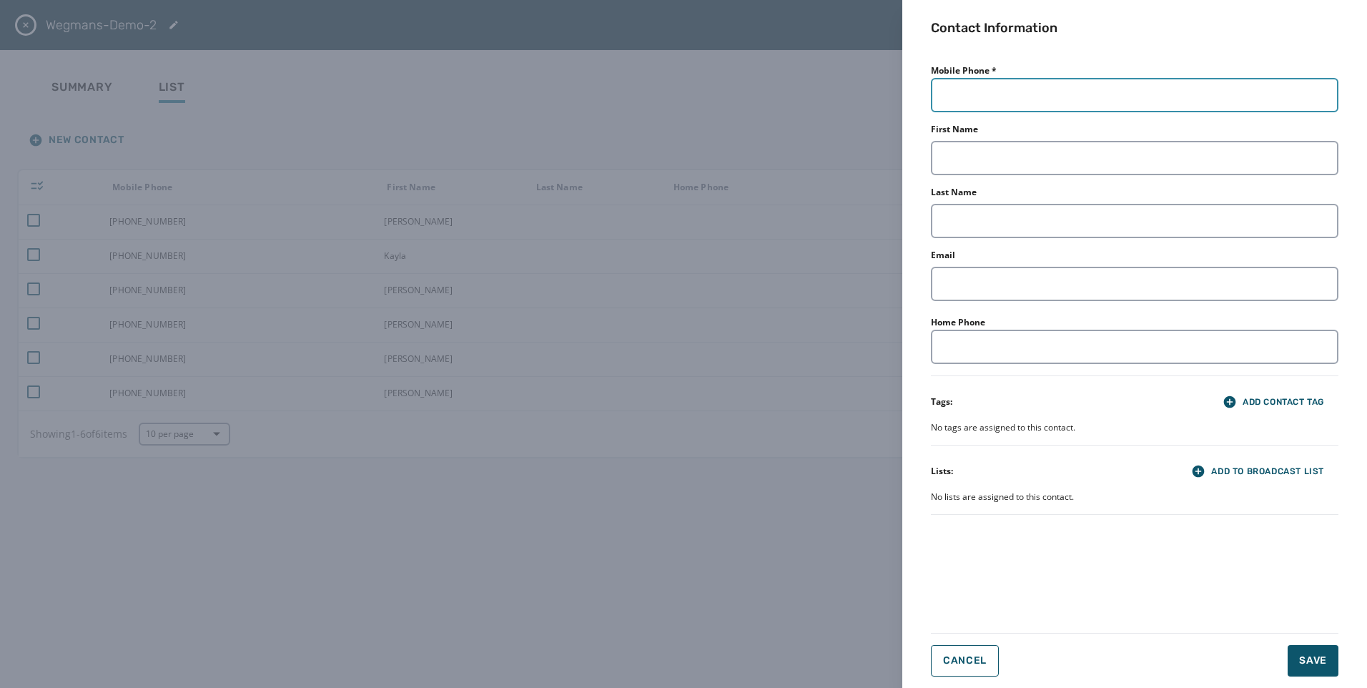
click at [969, 100] on input "Mobile Phone *" at bounding box center [1134, 95] width 407 height 34
paste input "**********"
type input "**********"
type input "******"
drag, startPoint x: 1124, startPoint y: 603, endPoint x: 1254, endPoint y: 643, distance: 136.3
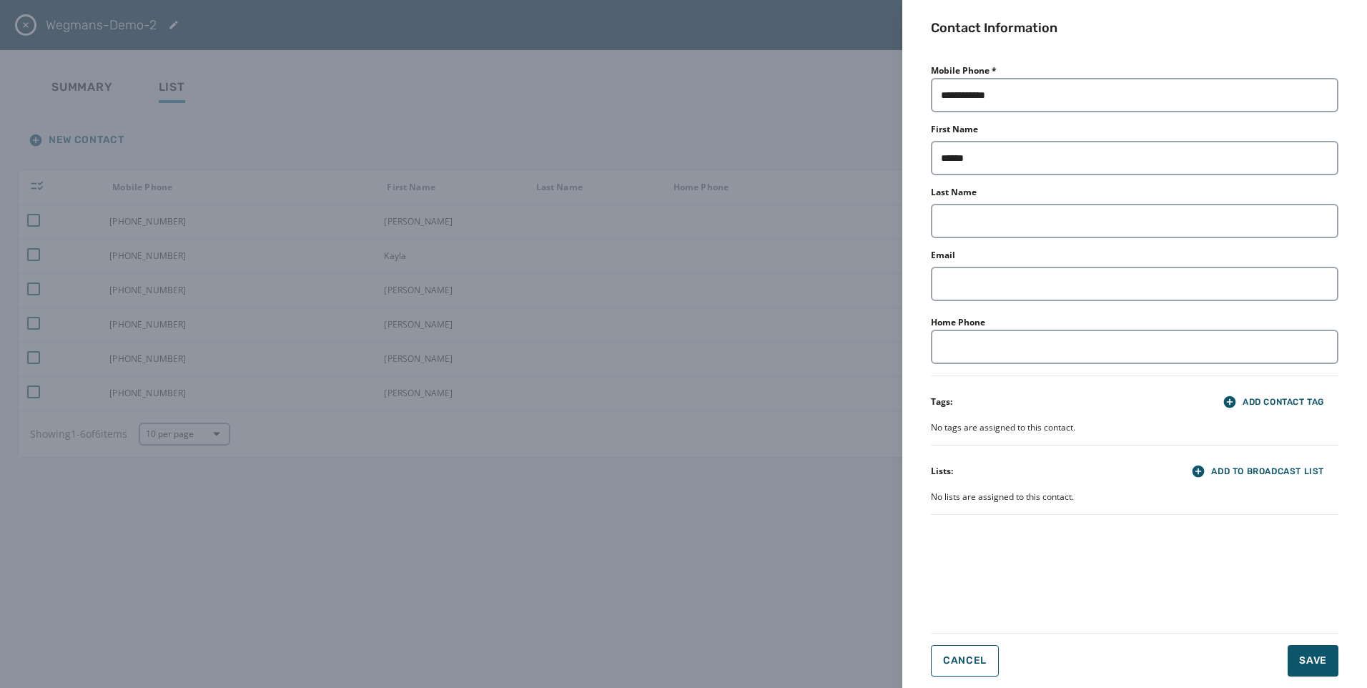
click at [1124, 603] on div "**********" at bounding box center [1134, 341] width 407 height 560
click at [1309, 654] on span "Save" at bounding box center [1313, 660] width 28 height 14
drag, startPoint x: 962, startPoint y: 649, endPoint x: 950, endPoint y: 634, distance: 19.3
click at [961, 648] on button "Cancel" at bounding box center [965, 660] width 68 height 31
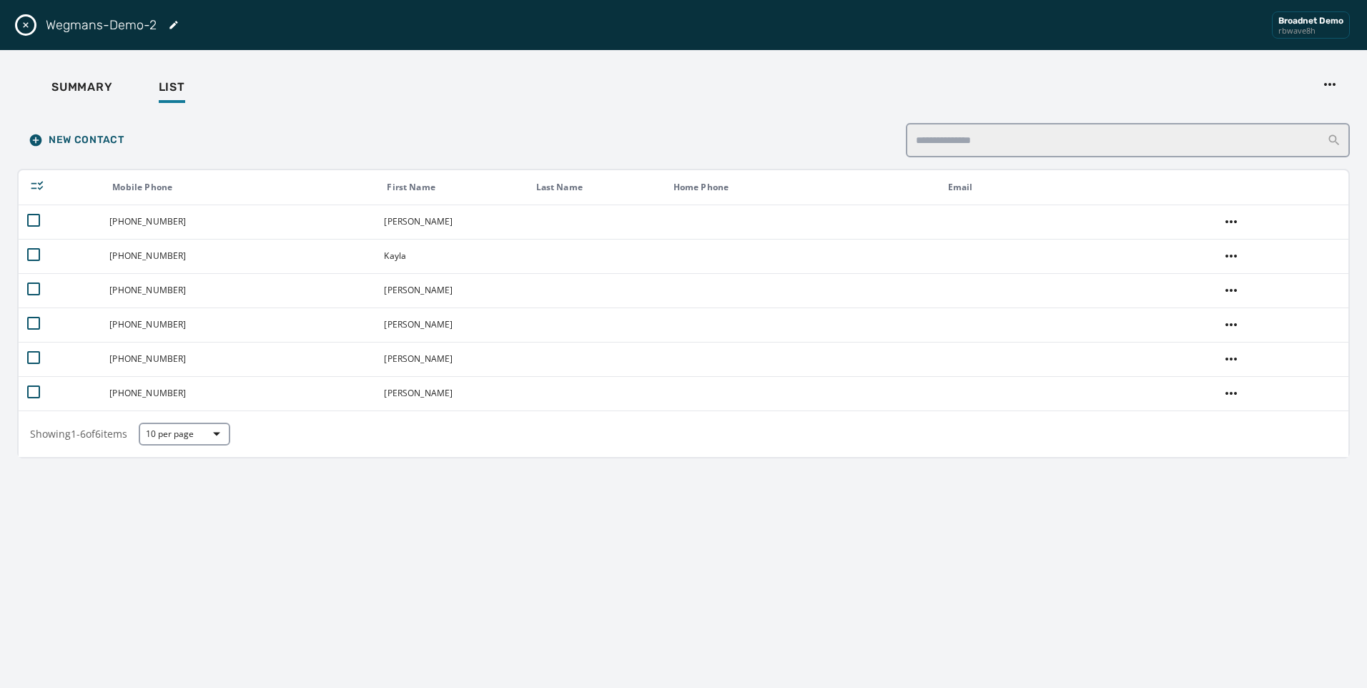
click at [17, 19] on div "Wegmans-Demo-2 Broadnet Demo rbwave8h" at bounding box center [683, 25] width 1367 height 50
click at [21, 19] on icon "Close drawer" at bounding box center [25, 24] width 11 height 11
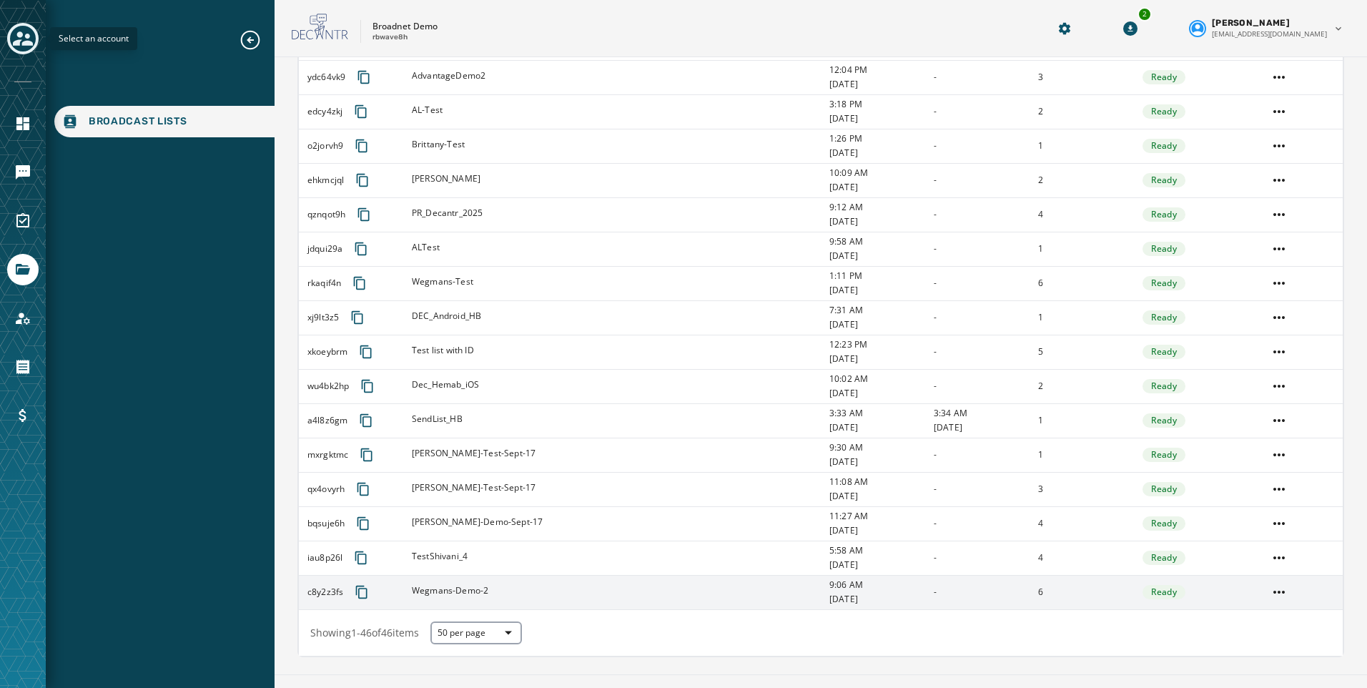
click at [20, 41] on icon "Toggle account select drawer" at bounding box center [23, 38] width 20 height 14
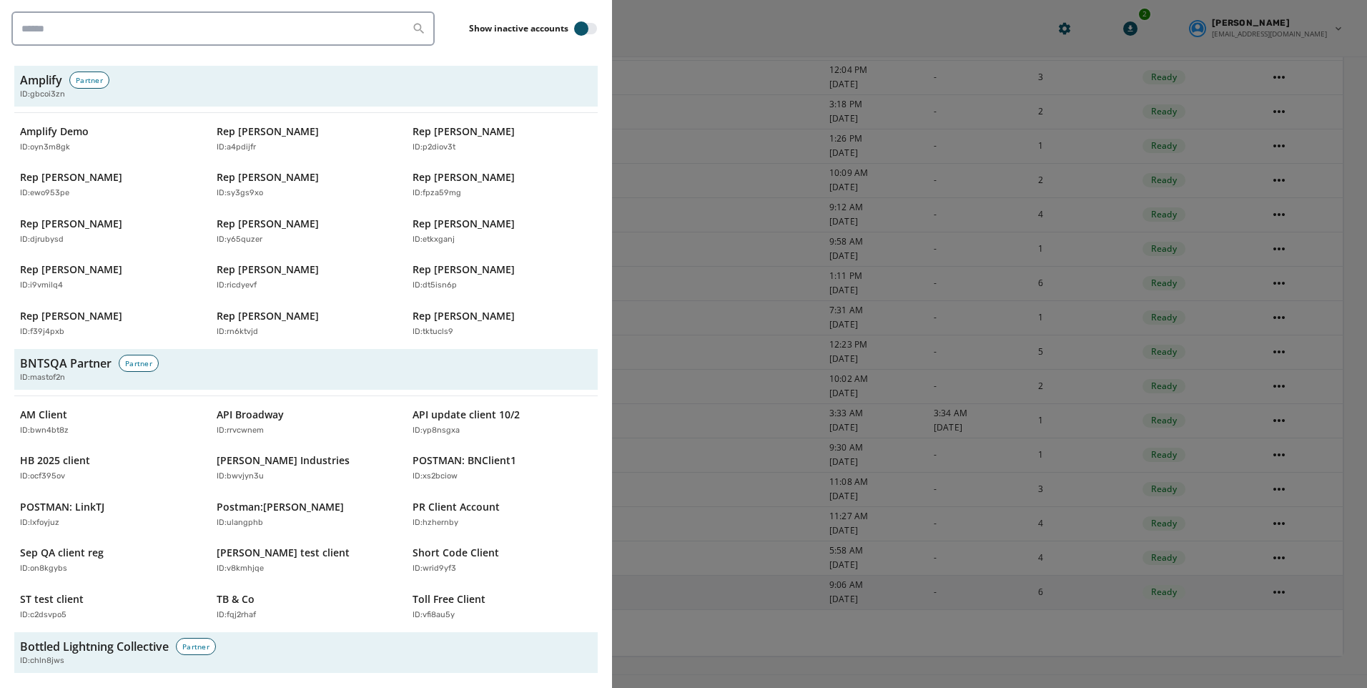
click at [739, 29] on div at bounding box center [683, 344] width 1367 height 688
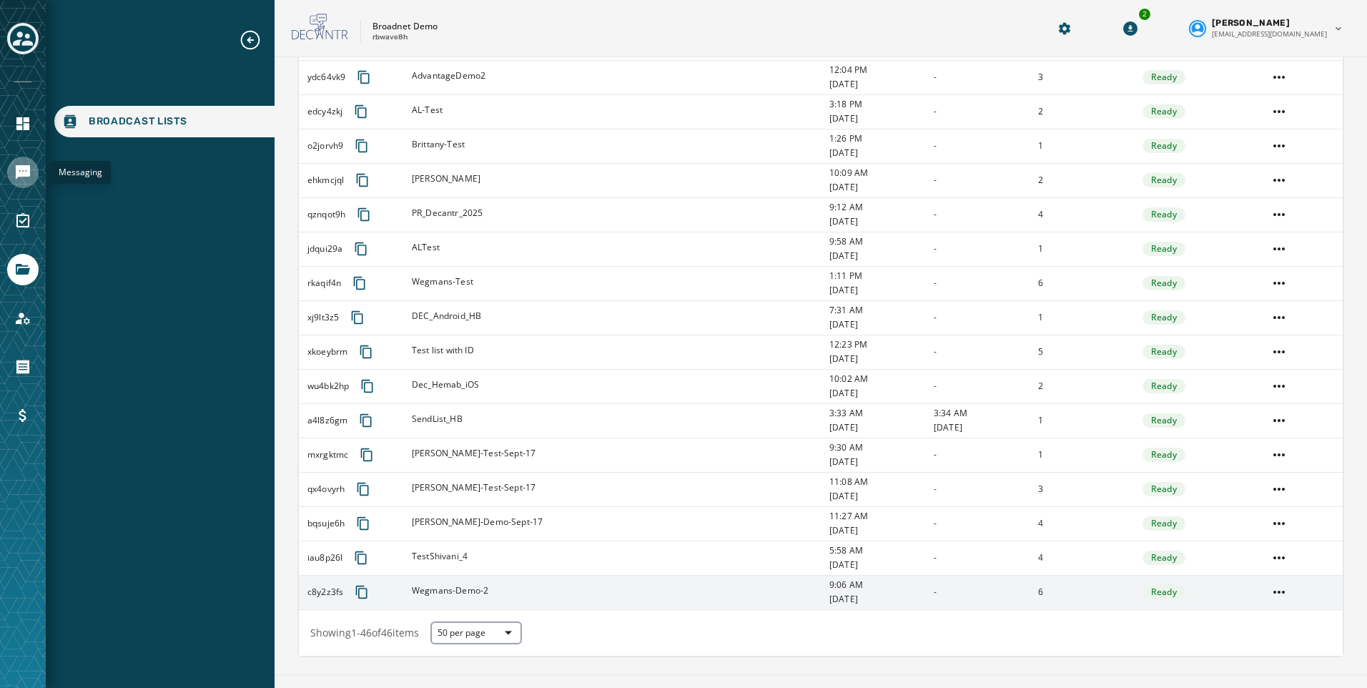
click at [21, 178] on icon "Navigate to Messaging" at bounding box center [22, 172] width 17 height 17
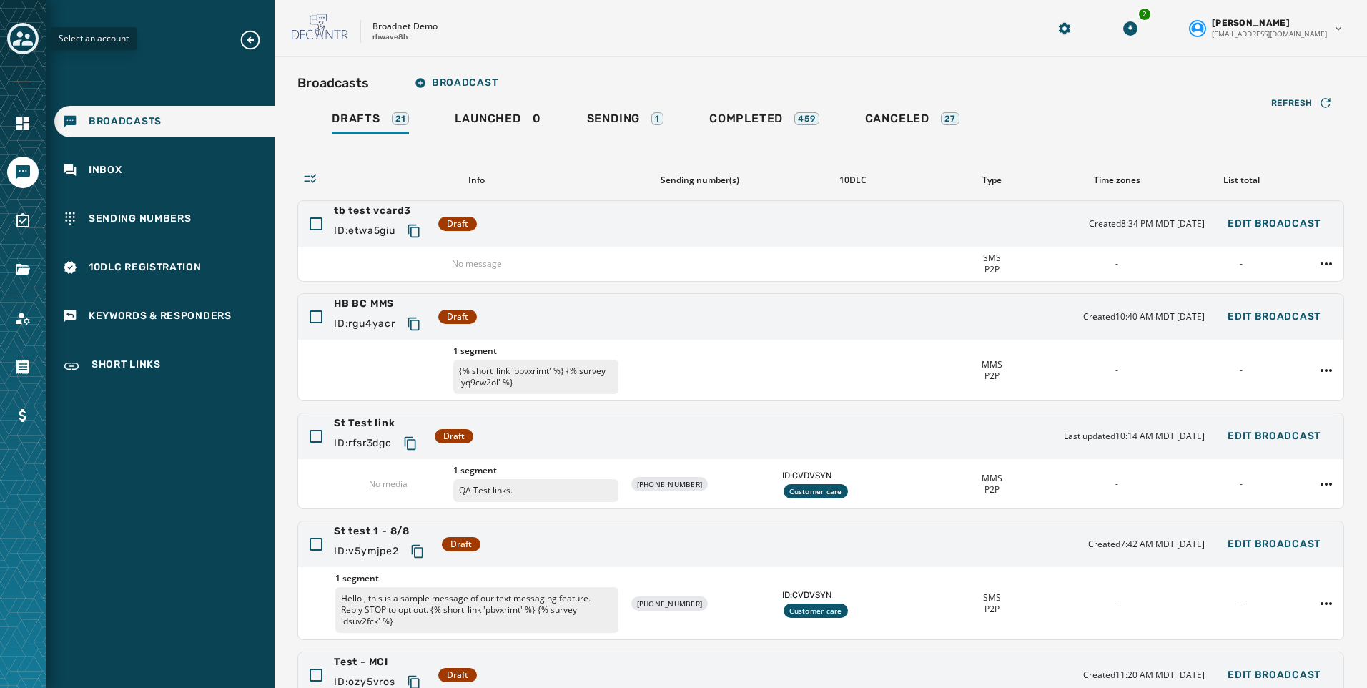
click at [21, 47] on icon "Toggle account select drawer" at bounding box center [23, 39] width 20 height 20
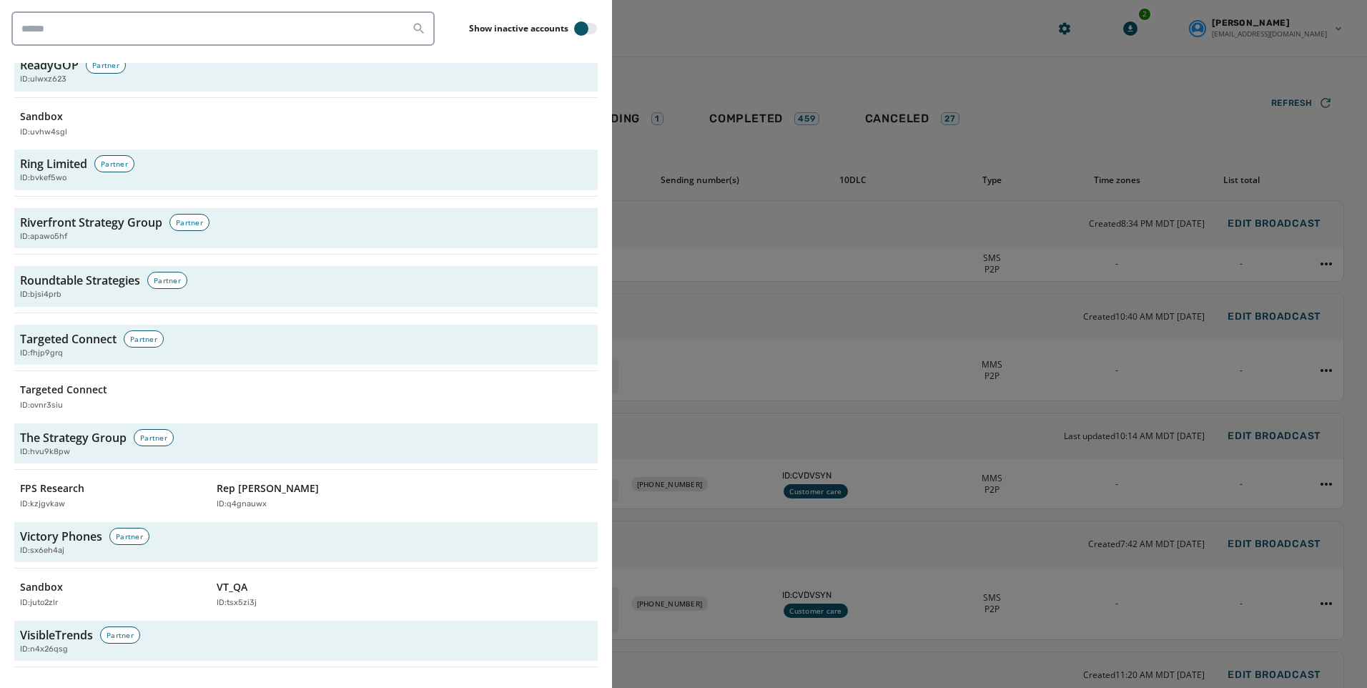
scroll to position [4432, 0]
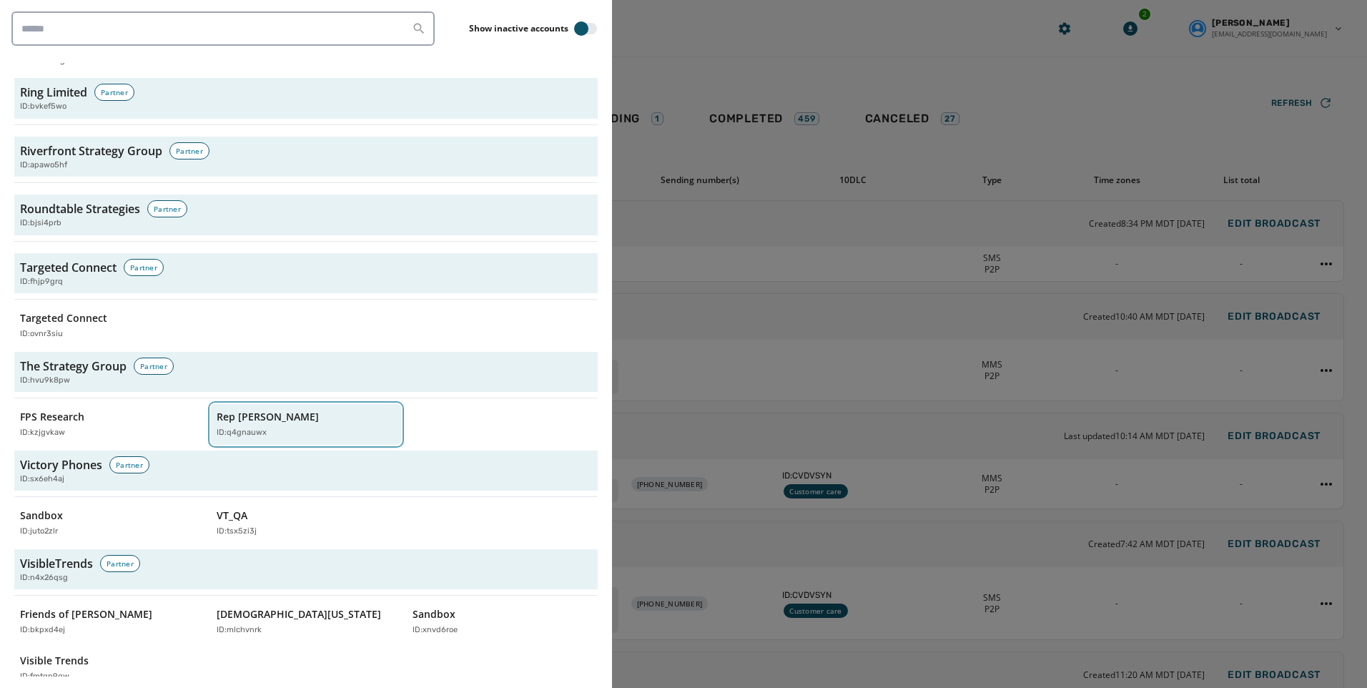
click at [285, 410] on div "Rep [PERSON_NAME] ID: q4gnauwx" at bounding box center [299, 424] width 165 height 29
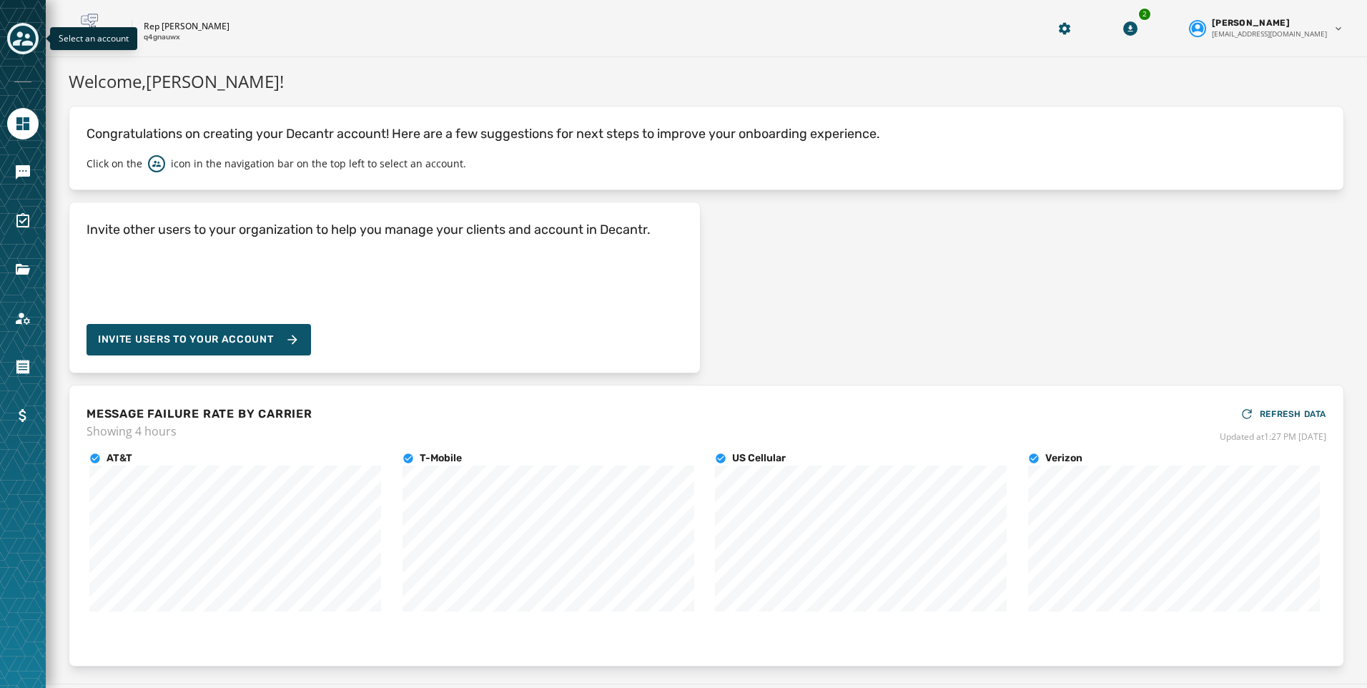
click at [34, 34] on div "Toggle account select drawer" at bounding box center [23, 39] width 26 height 26
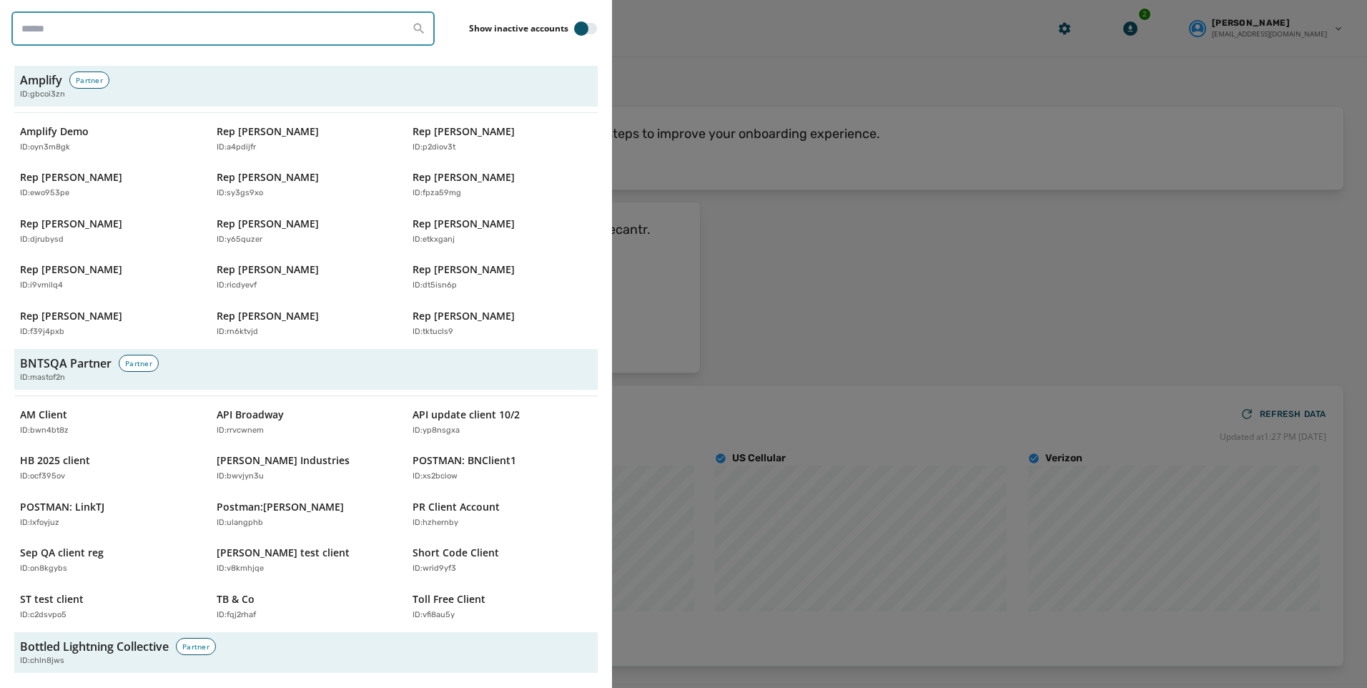
click at [132, 44] on input "search" at bounding box center [222, 28] width 423 height 34
type input "*"
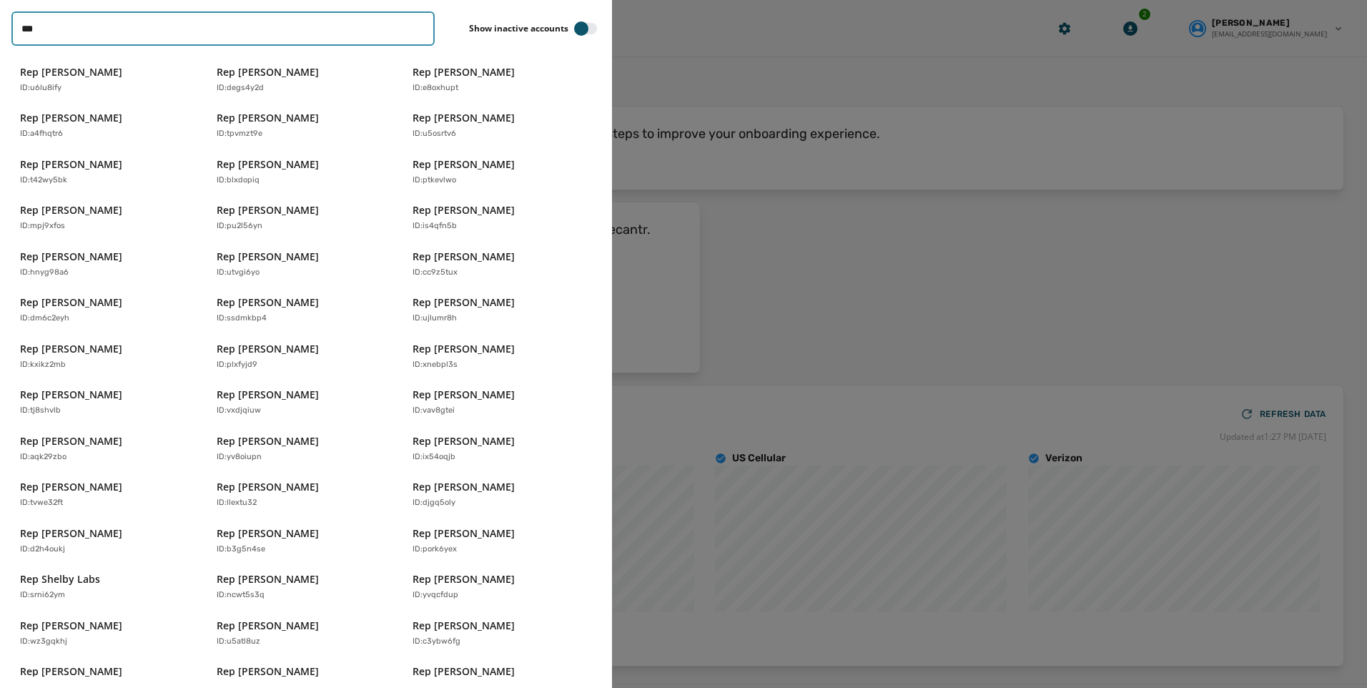
scroll to position [1021, 0]
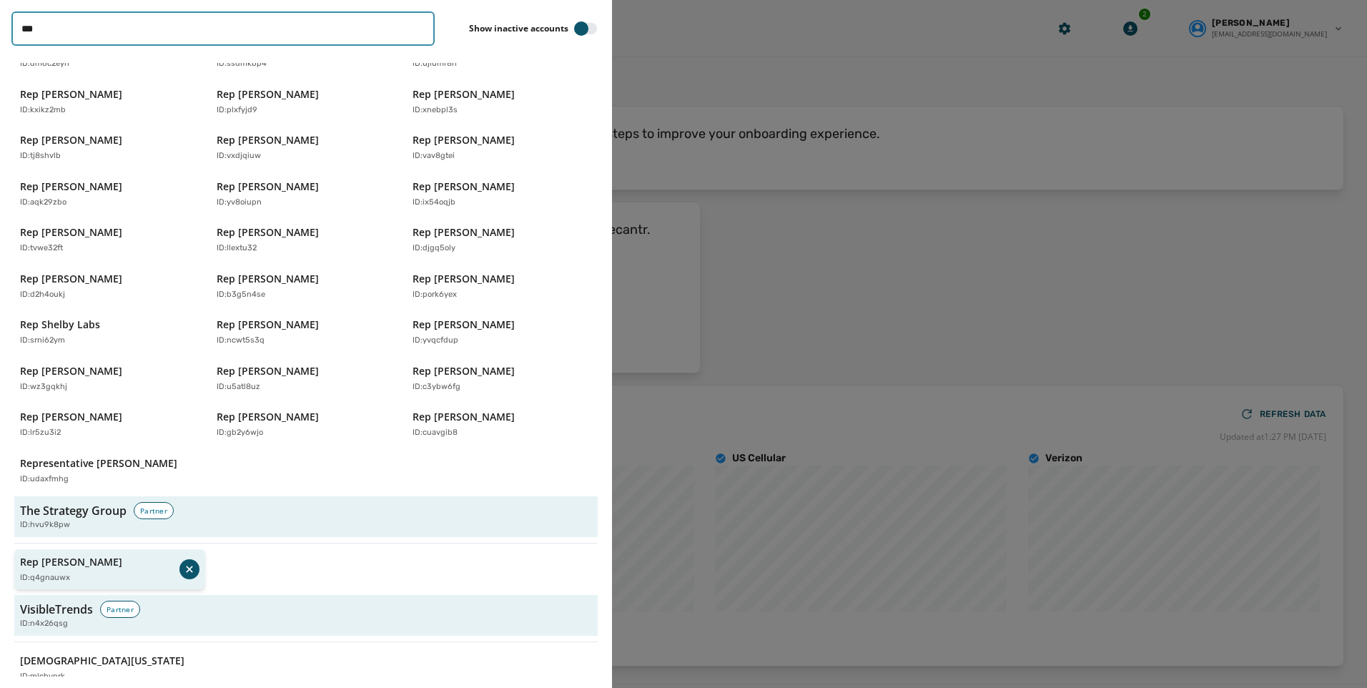
type input "***"
click at [72, 555] on p "Rep [PERSON_NAME]" at bounding box center [71, 562] width 102 height 14
click at [86, 572] on div "ID: q4gnauwx" at bounding box center [102, 578] width 165 height 12
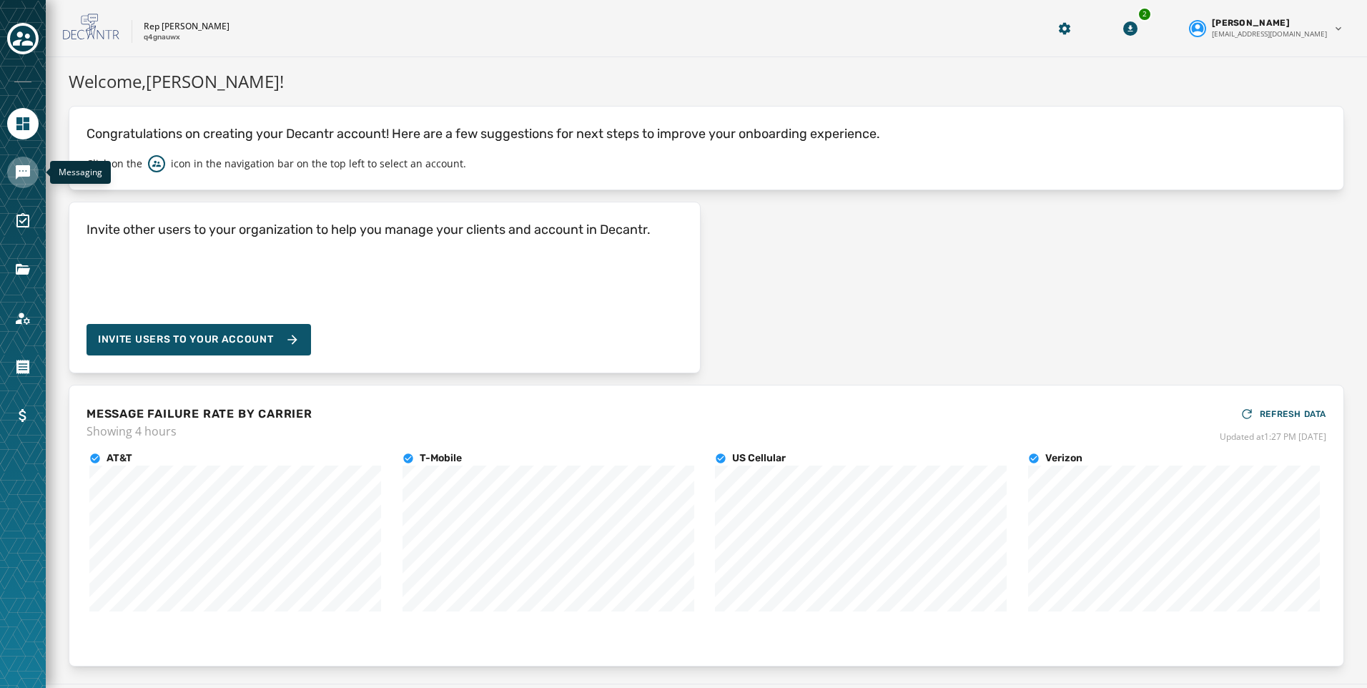
click at [17, 170] on icon "Navigate to Messaging" at bounding box center [23, 172] width 14 height 14
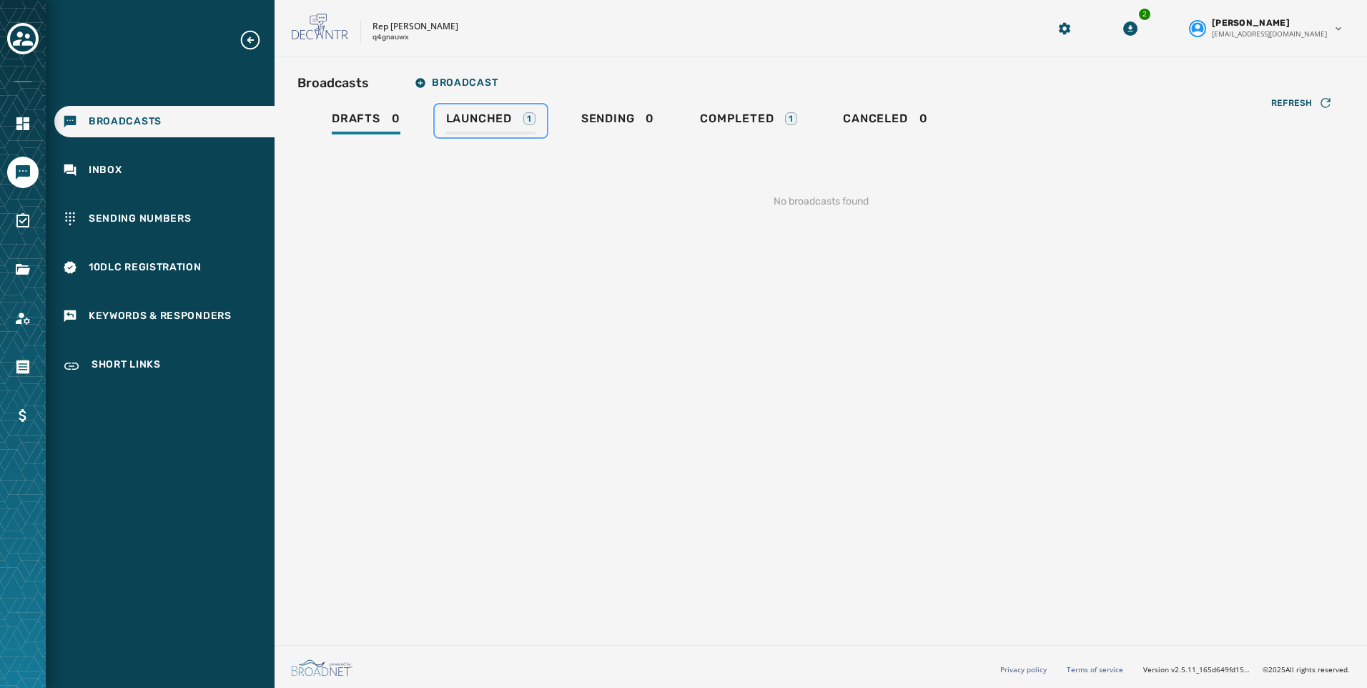
click at [503, 123] on span "Launched" at bounding box center [479, 119] width 66 height 14
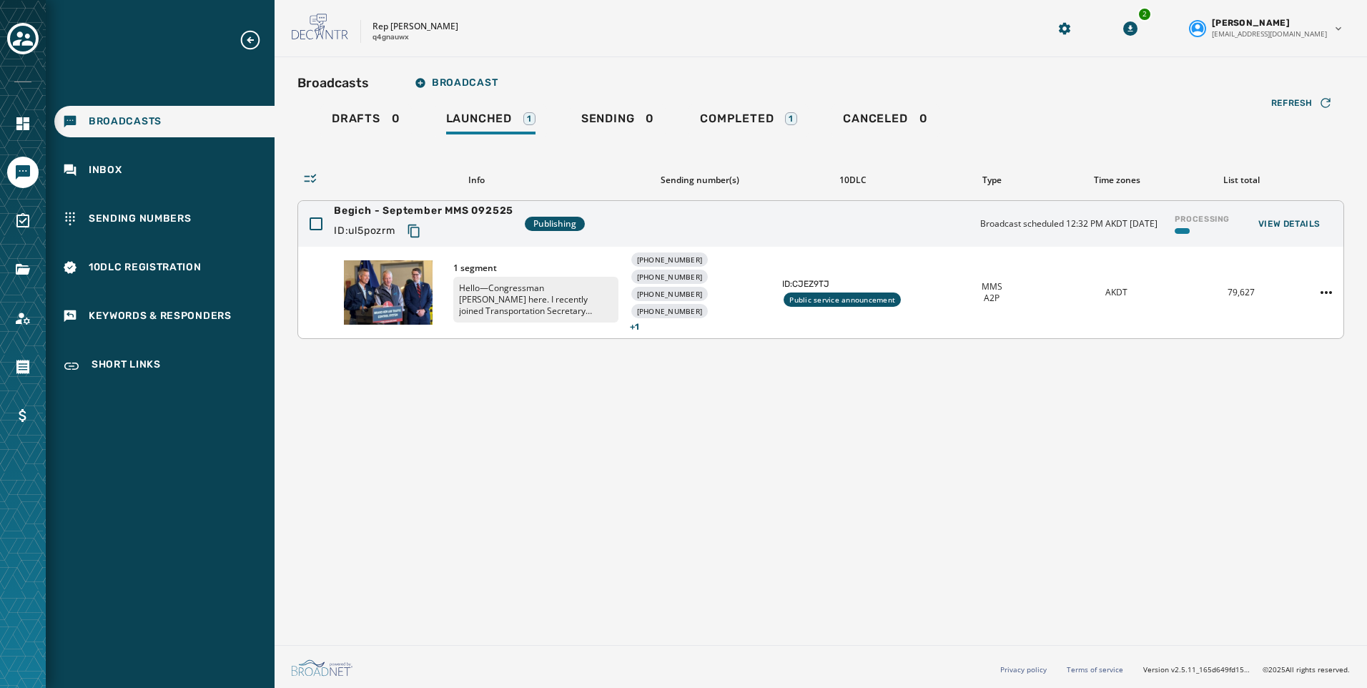
click at [421, 230] on icon "Copy text to clipboard" at bounding box center [414, 231] width 14 height 14
drag, startPoint x: 420, startPoint y: 36, endPoint x: 385, endPoint y: 42, distance: 34.8
click at [385, 42] on div "Rep [PERSON_NAME] q4gnauwx" at bounding box center [415, 32] width 86 height 22
click at [405, 39] on p "q4gnauwx" at bounding box center [390, 37] width 36 height 11
drag, startPoint x: 413, startPoint y: 44, endPoint x: 369, endPoint y: 43, distance: 44.3
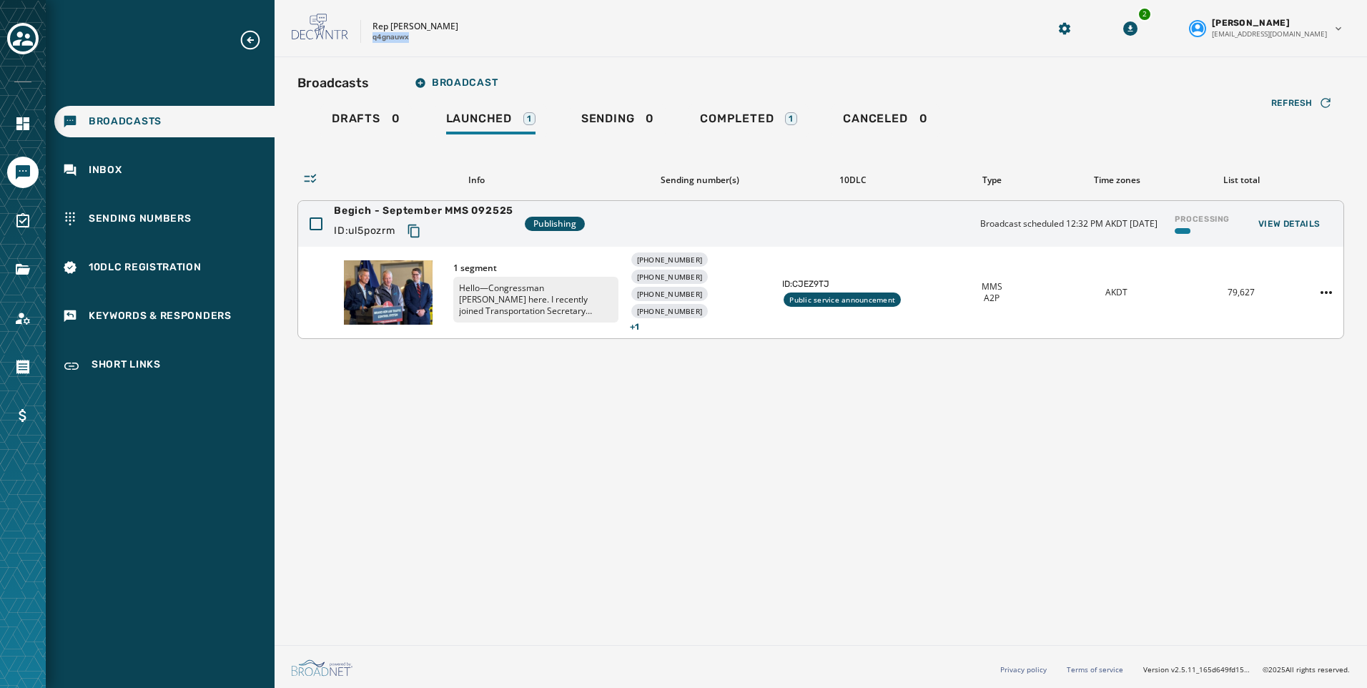
click at [369, 43] on div "Rep [PERSON_NAME] q4gnauwx 2 [PERSON_NAME] [EMAIL_ADDRESS][DOMAIN_NAME]" at bounding box center [820, 28] width 1092 height 57
copy p "q4gnauwx"
